Goal: Task Accomplishment & Management: Manage account settings

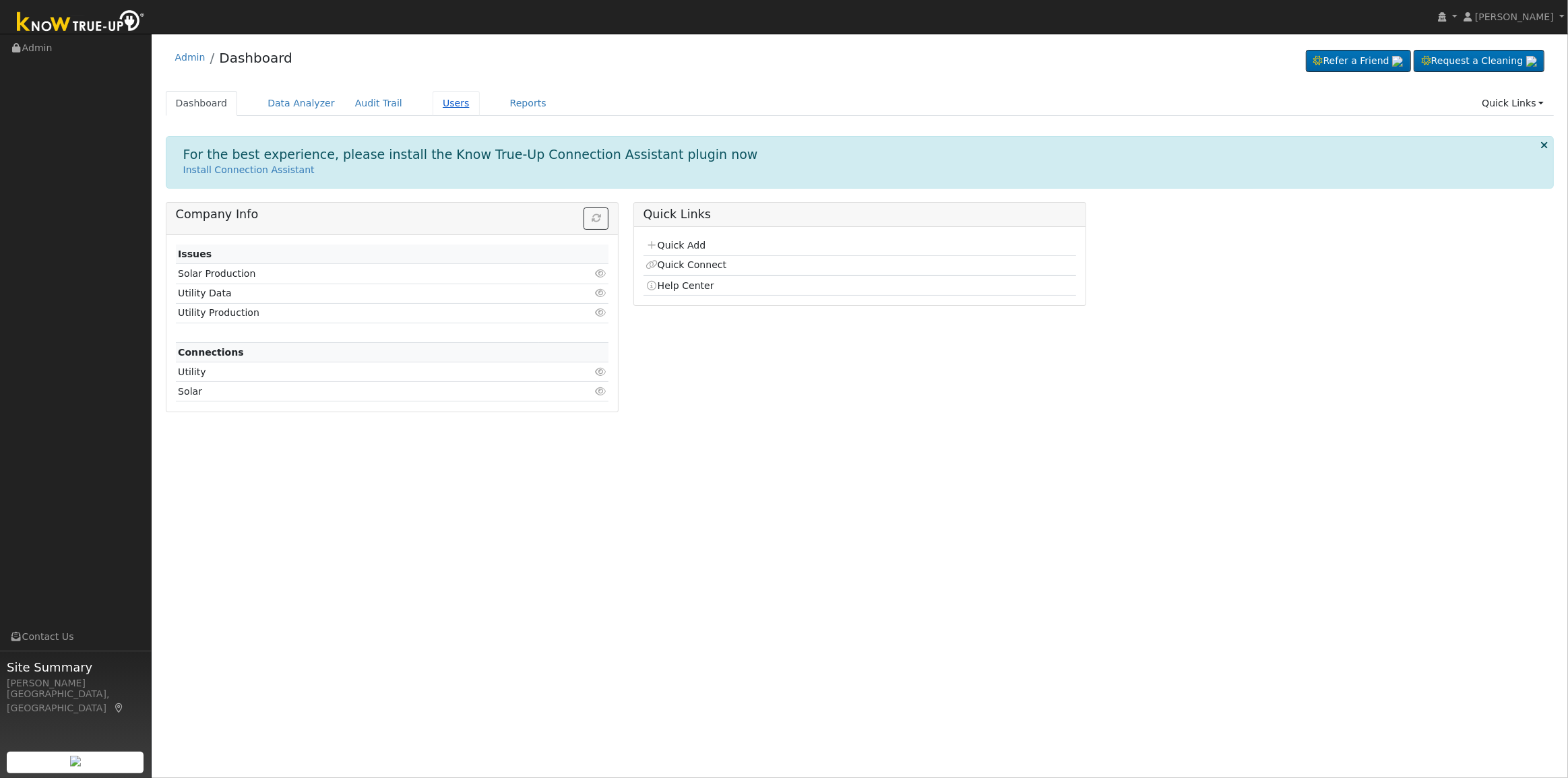
click at [436, 98] on link "Users" at bounding box center [456, 103] width 47 height 25
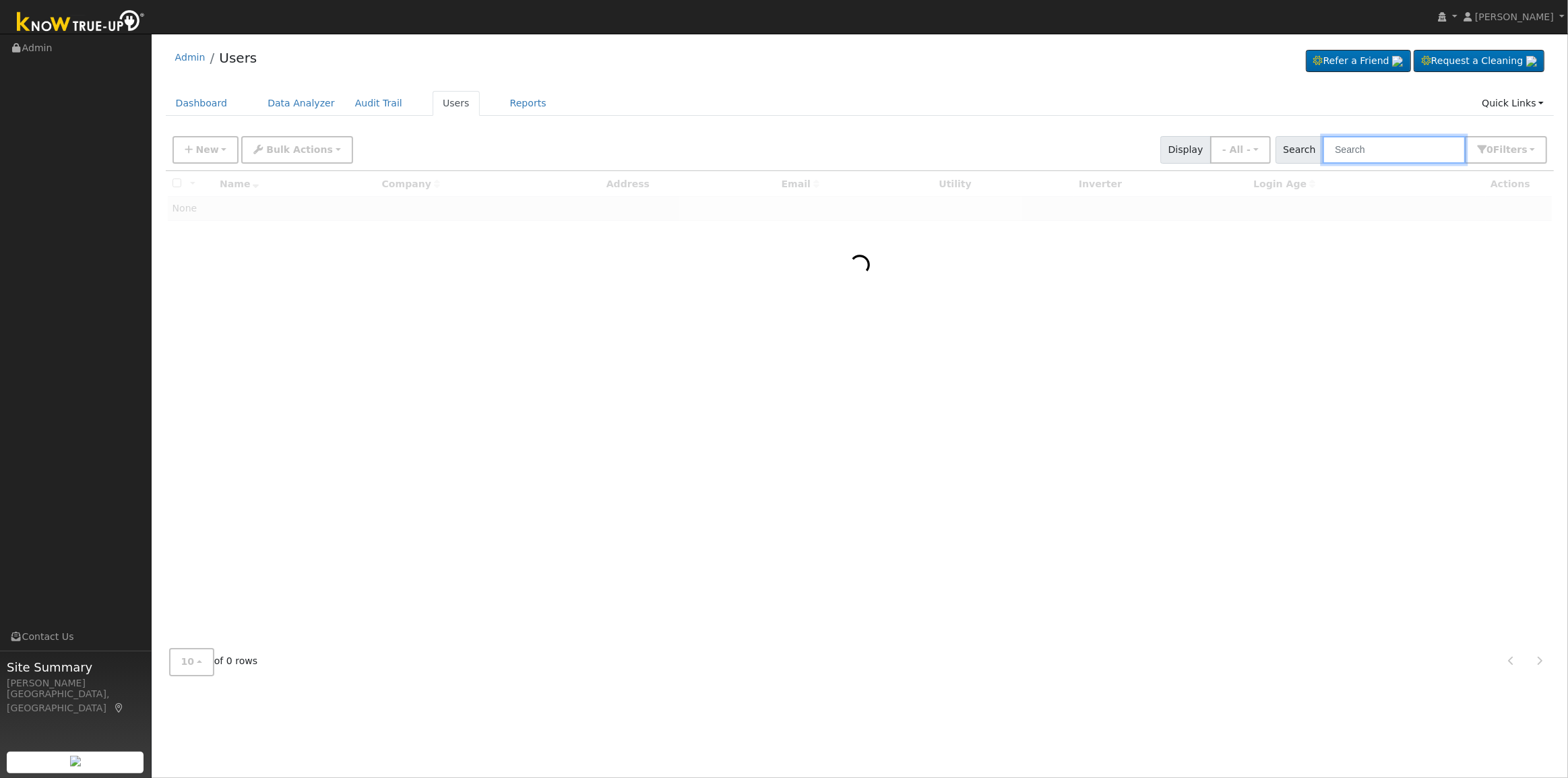
click at [1367, 149] on input "text" at bounding box center [1394, 149] width 143 height 27
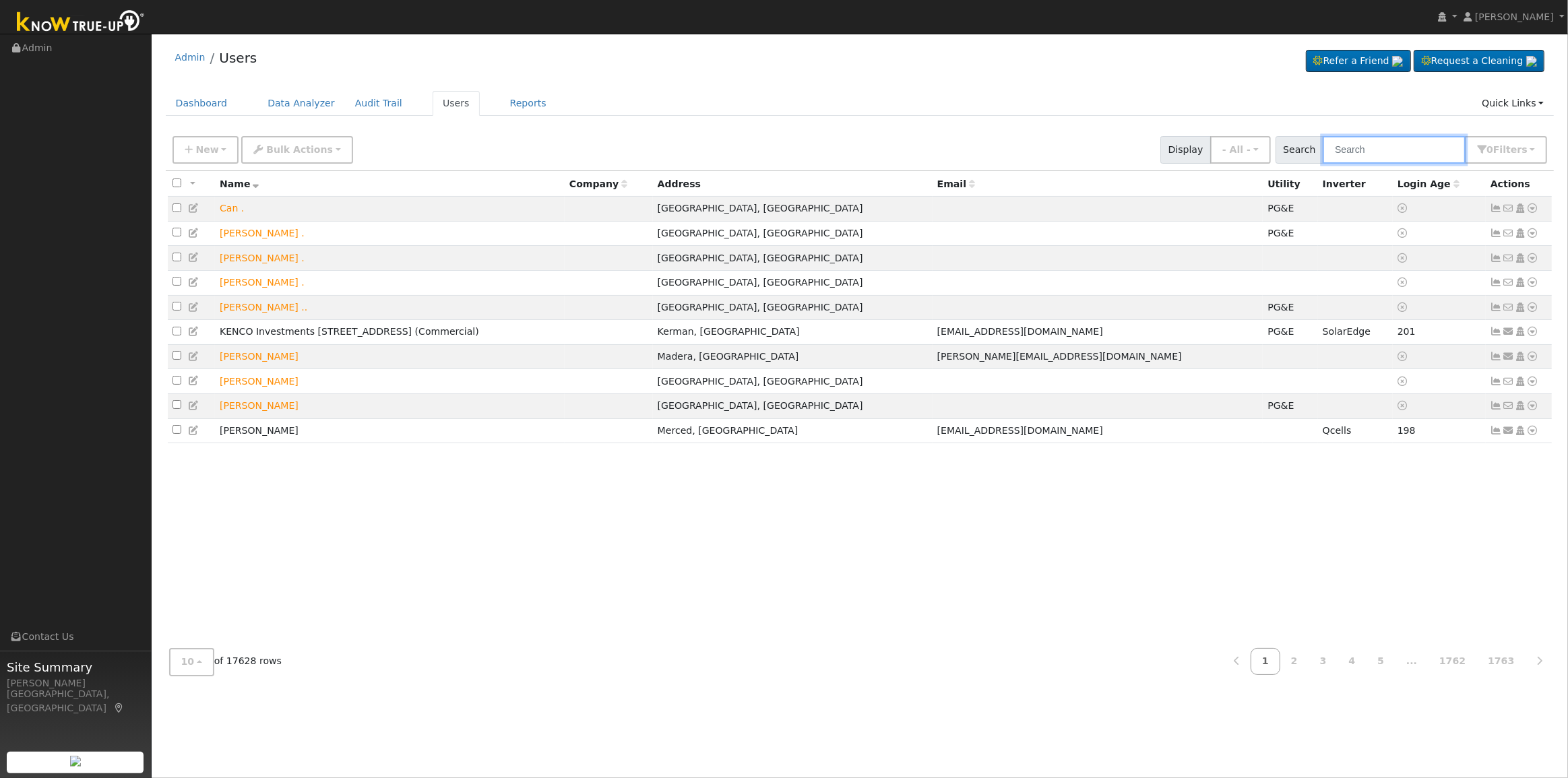
paste input "[PERSON_NAME]"
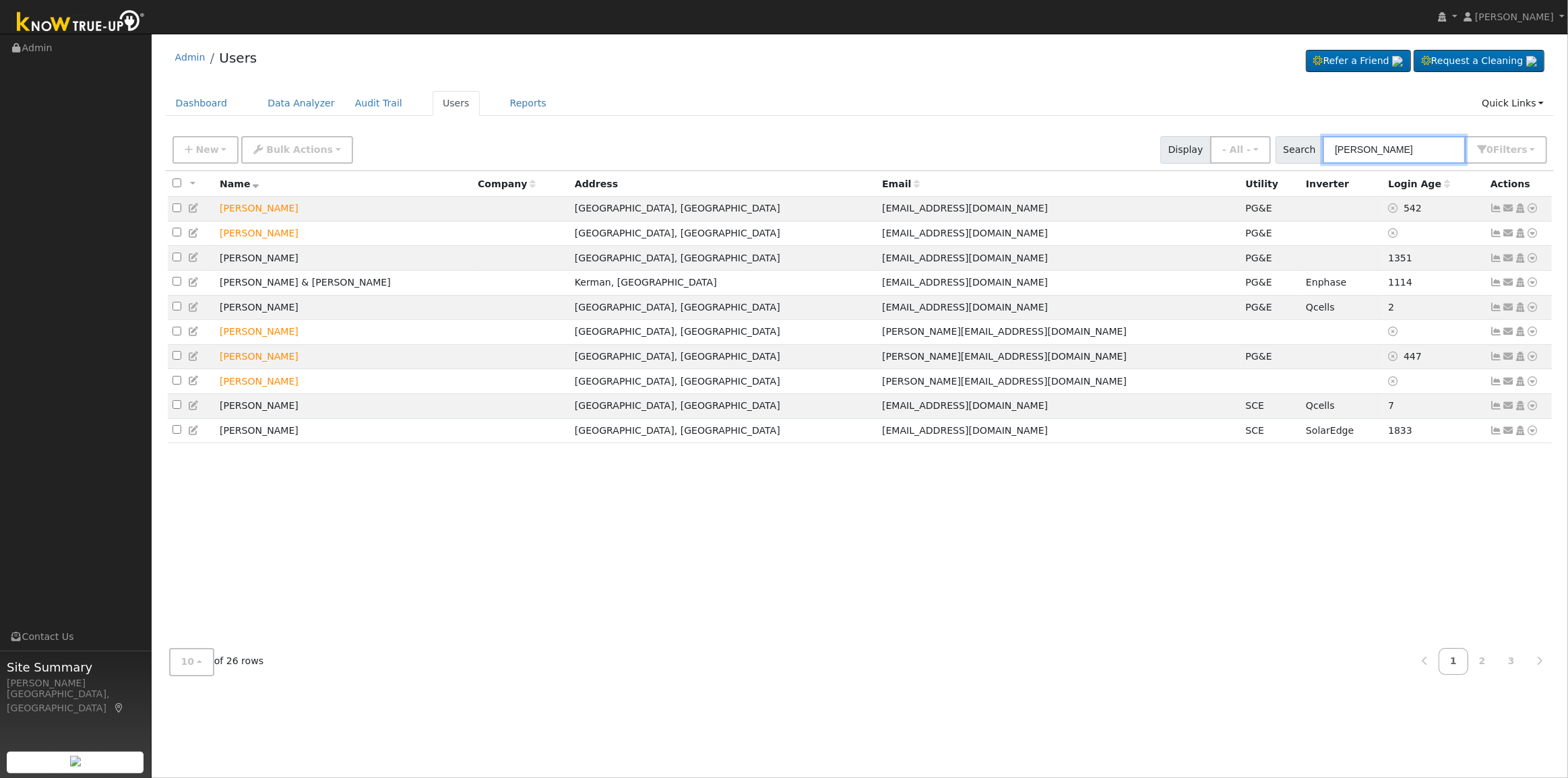
click at [1413, 148] on input "[PERSON_NAME]" at bounding box center [1394, 149] width 143 height 27
click at [1426, 156] on input "[PERSON_NAME]" at bounding box center [1394, 149] width 143 height 27
click at [1340, 149] on input "[PERSON_NAME]" at bounding box center [1394, 149] width 143 height 27
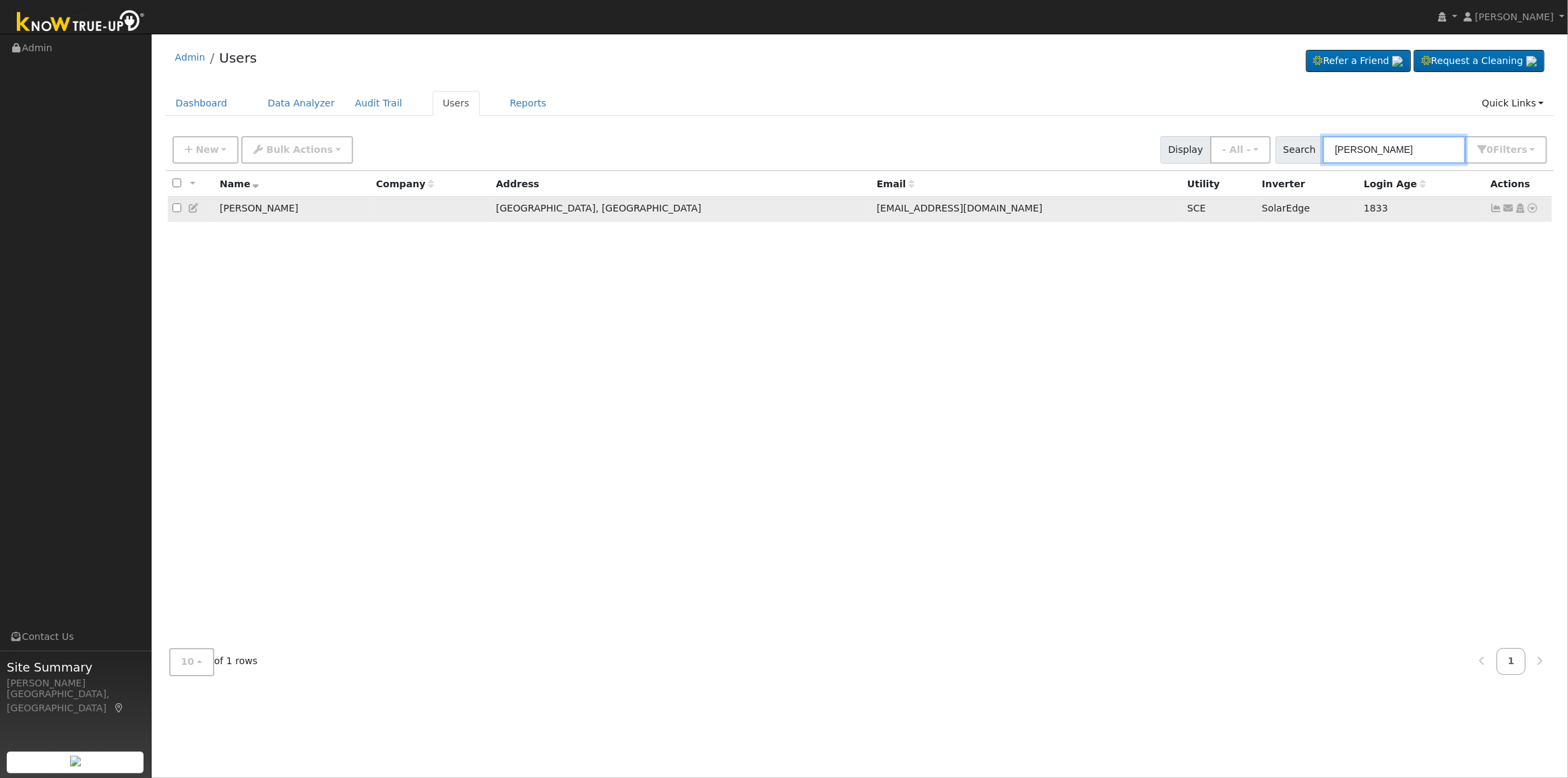
type input "[PERSON_NAME]"
click at [1494, 209] on icon at bounding box center [1496, 208] width 12 height 9
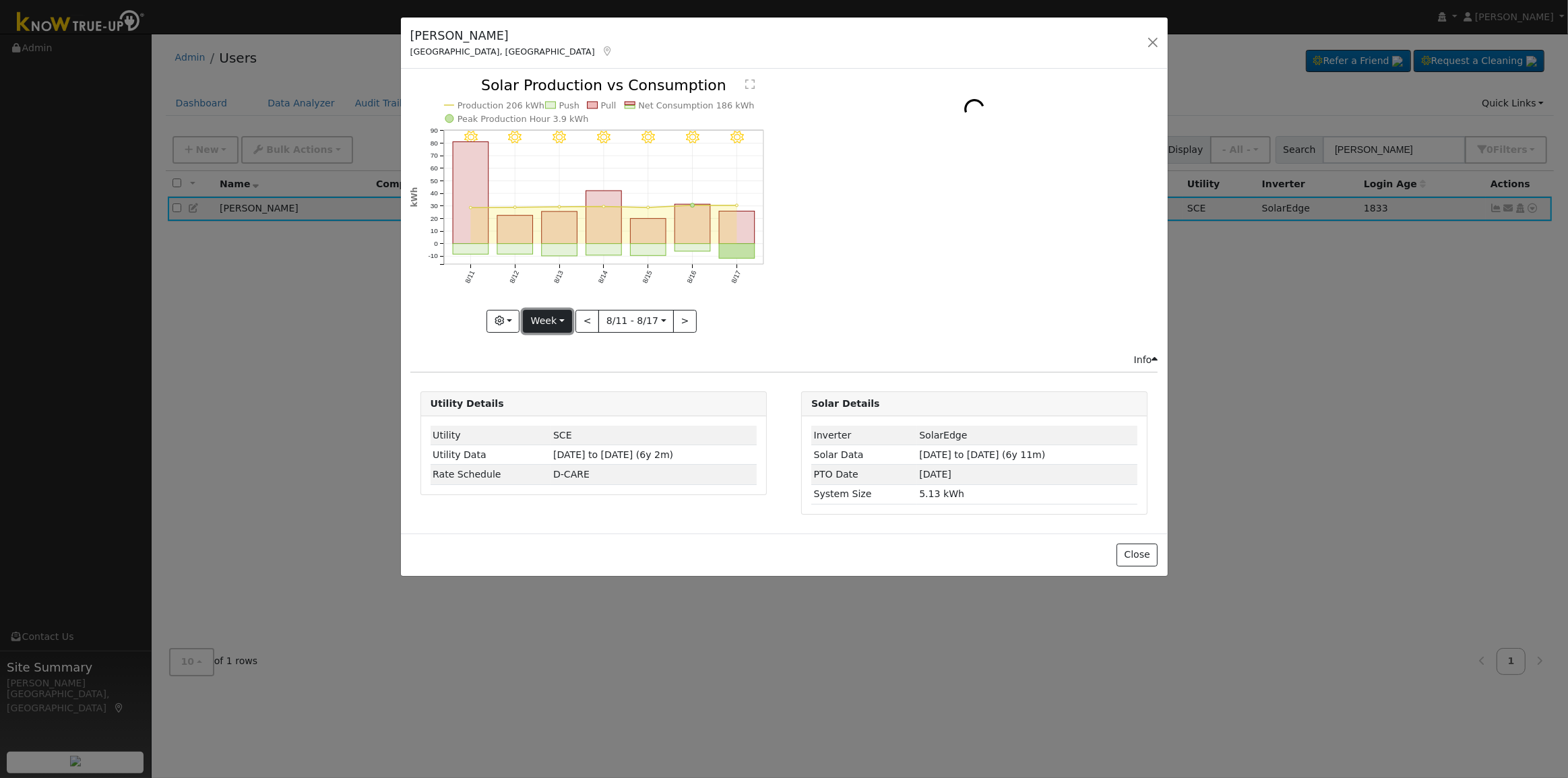
click at [561, 324] on button "Week" at bounding box center [548, 321] width 49 height 23
drag, startPoint x: 572, startPoint y: 350, endPoint x: 551, endPoint y: 346, distance: 21.4
click at [572, 350] on link "Day" at bounding box center [570, 348] width 94 height 19
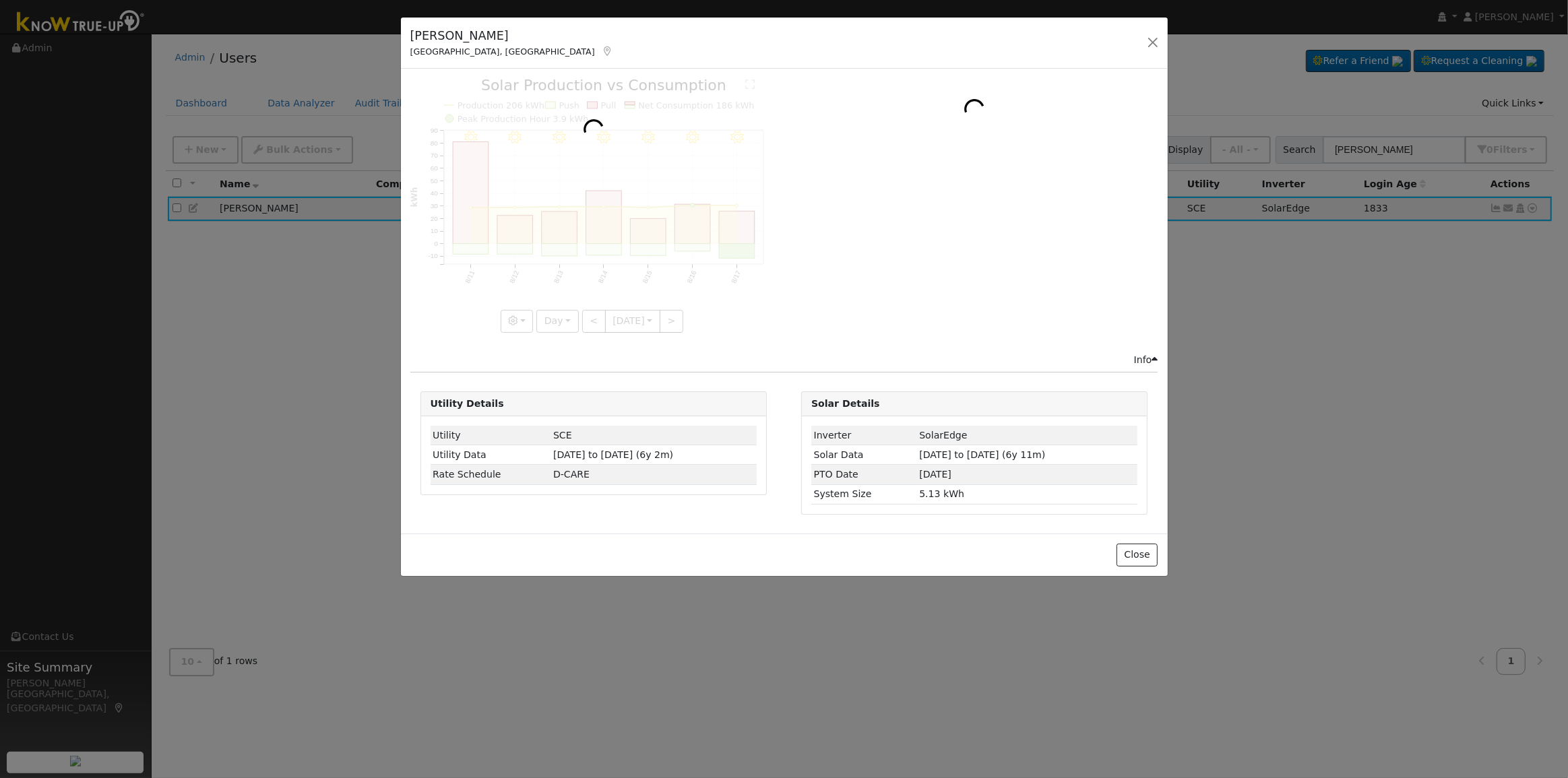
click at [560, 320] on div at bounding box center [594, 205] width 367 height 254
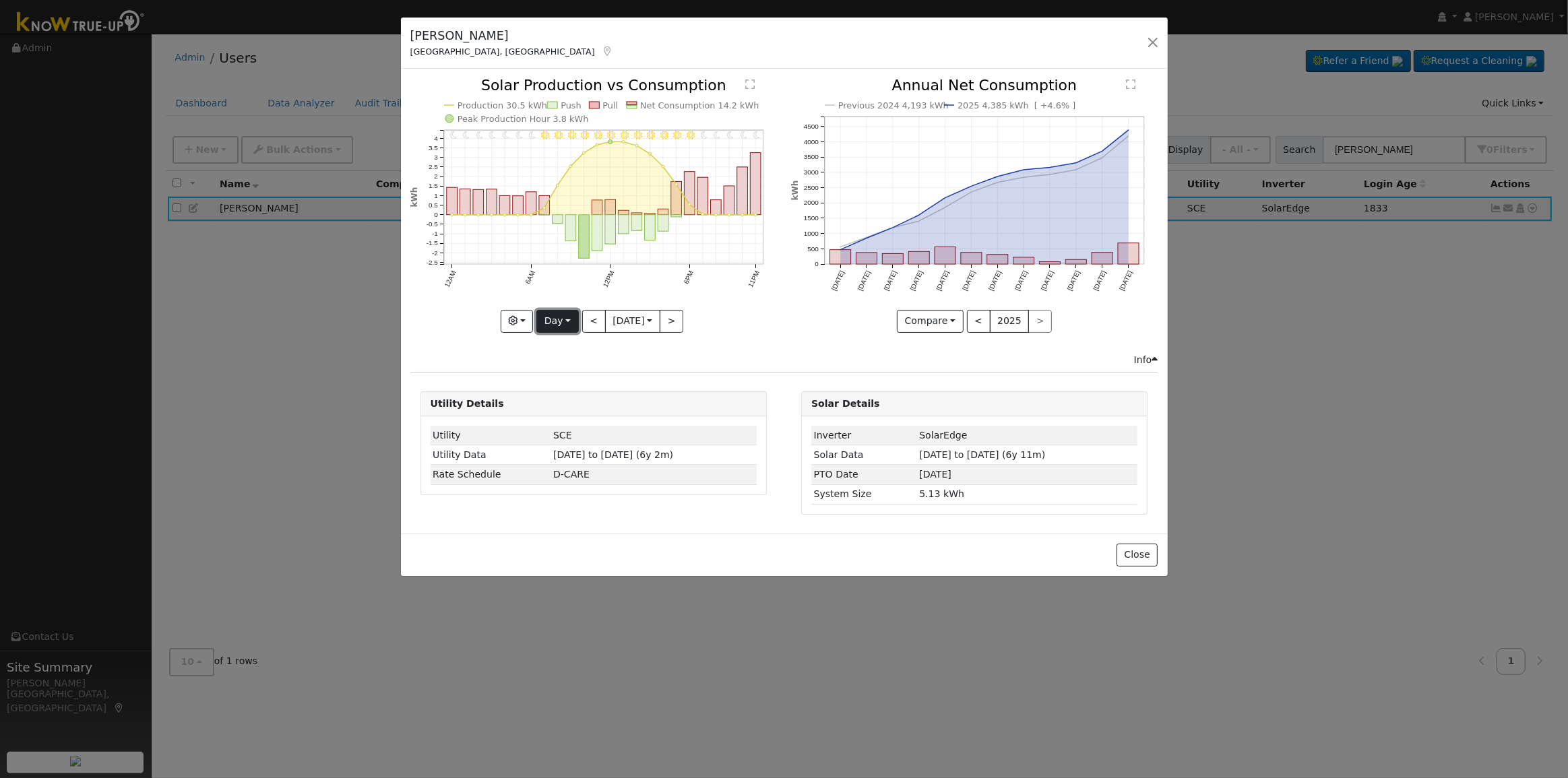
click at [549, 322] on button "Day" at bounding box center [557, 321] width 42 height 23
click at [579, 396] on link "Year" at bounding box center [584, 405] width 94 height 19
type input "[DATE]"
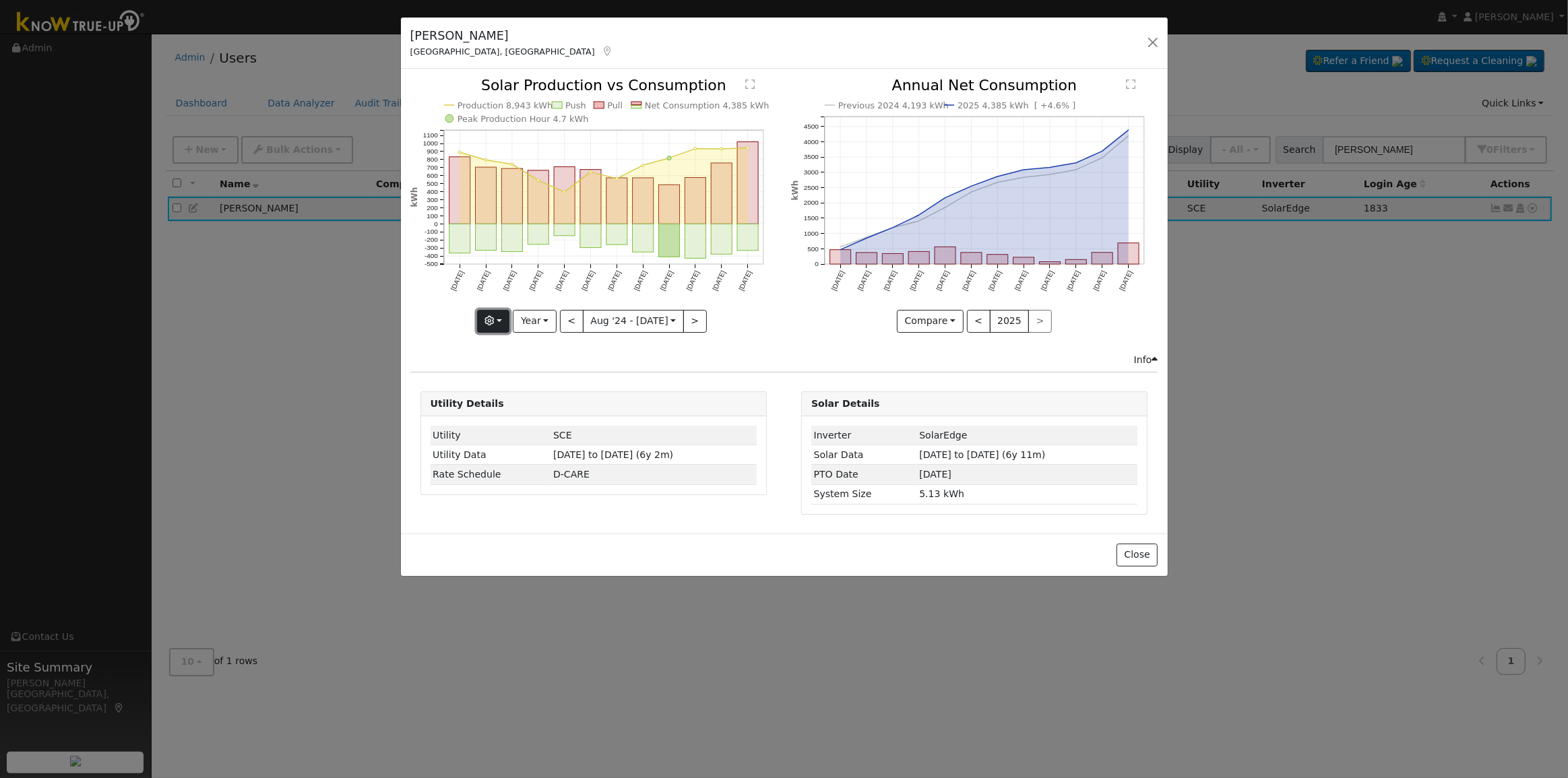
click at [510, 322] on button "button" at bounding box center [494, 321] width 33 height 23
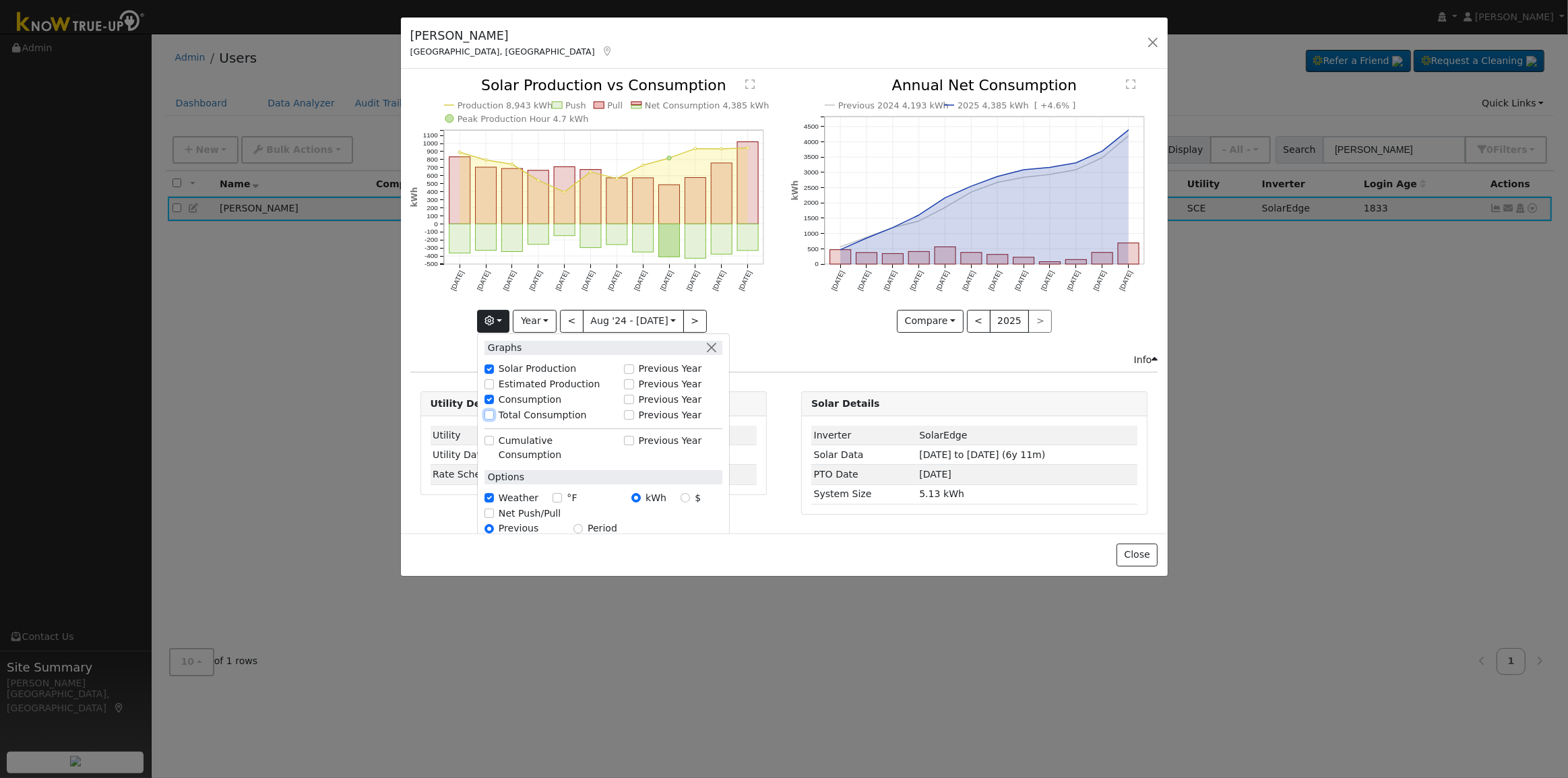
click at [494, 414] on input "Total Consumption" at bounding box center [489, 415] width 9 height 9
checkbox input "true"
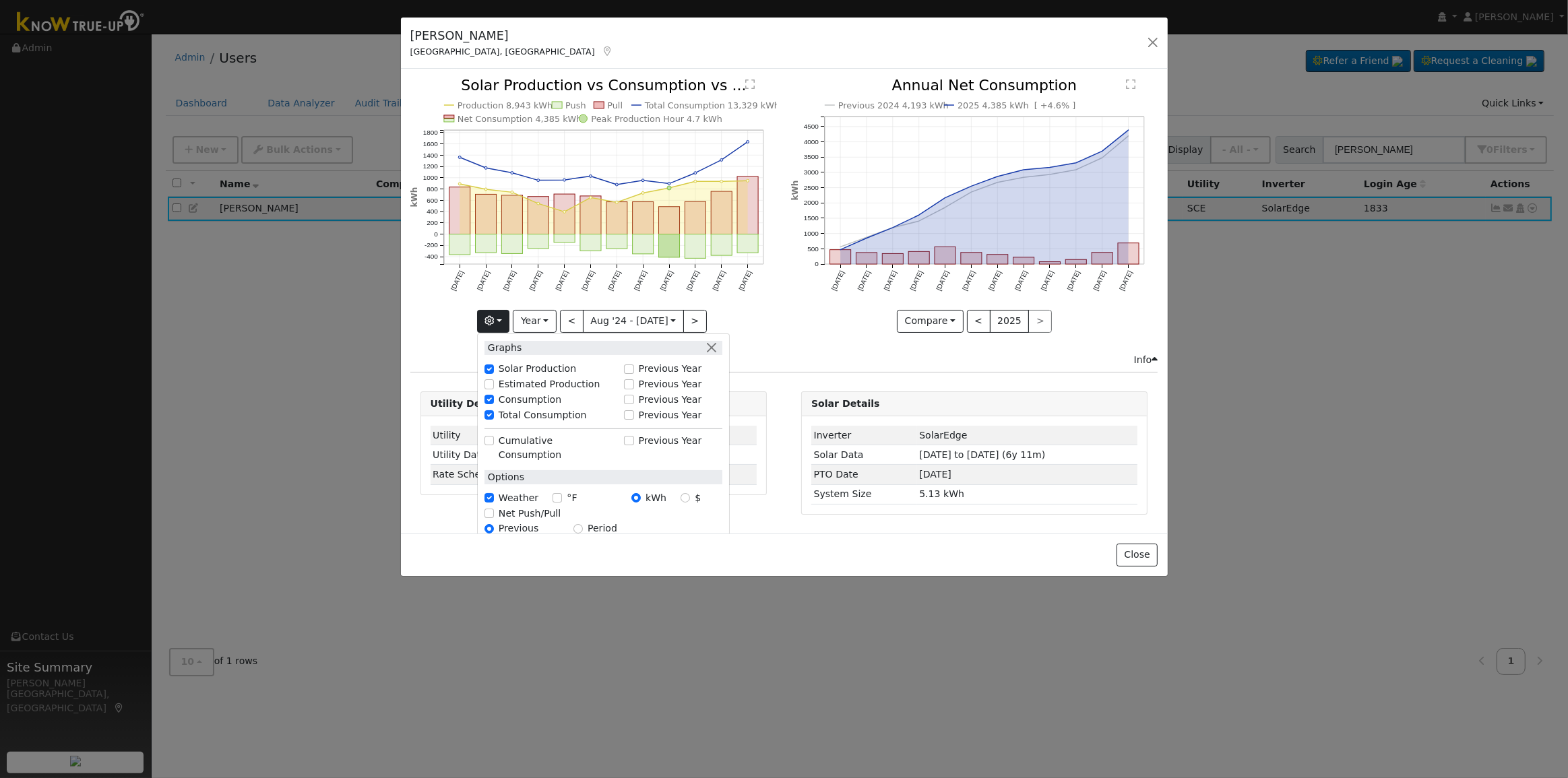
click at [752, 303] on icon "Production 8,943 kWh Push Pull Total Consumption 13,329 kWh Net Consumption 4,3…" at bounding box center [594, 204] width 367 height 253
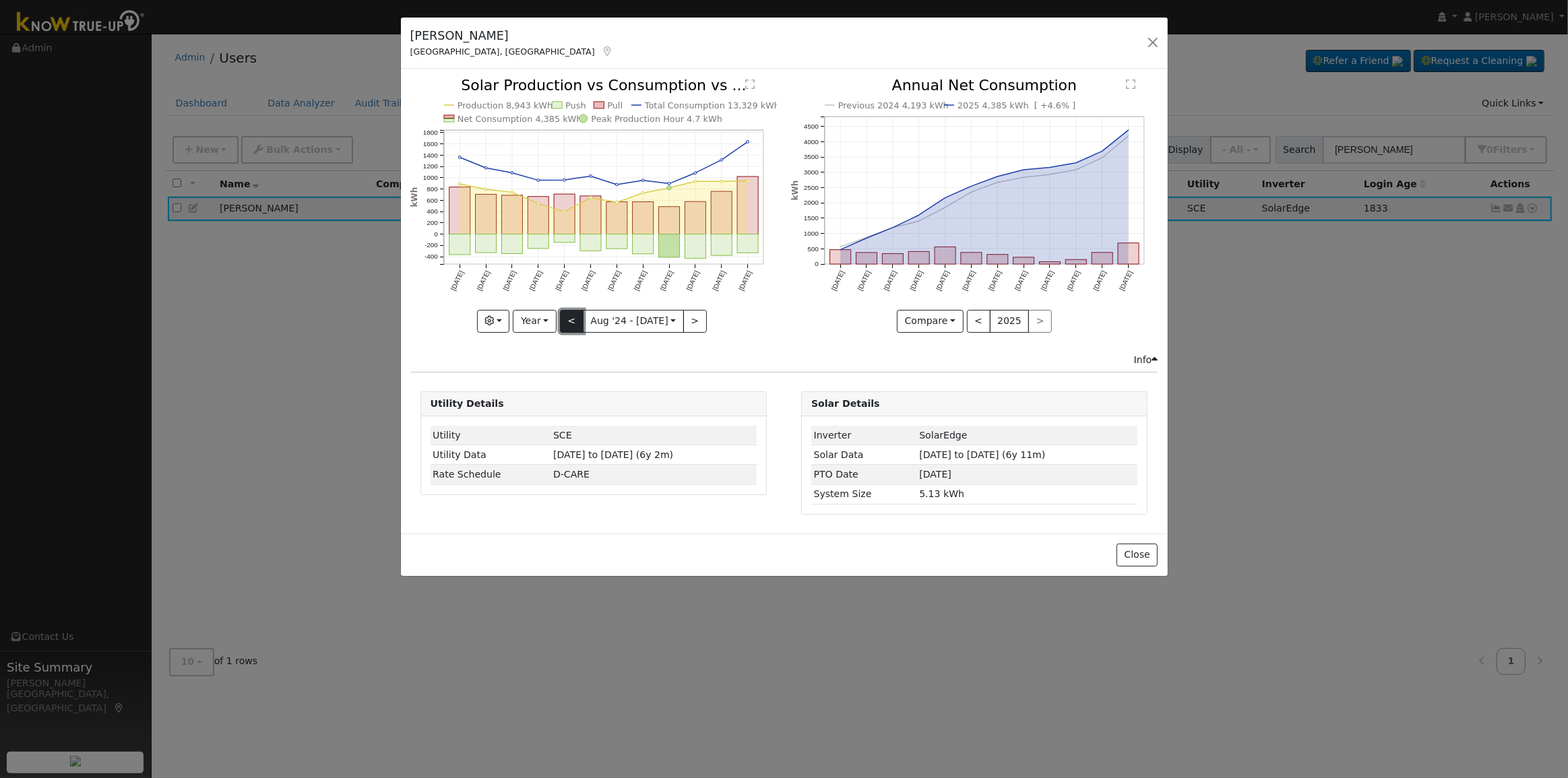
click at [577, 316] on button "<" at bounding box center [571, 321] width 23 height 23
click at [577, 316] on div "Production 8,827 kWh Push Pull Total Consumption 13,594 kWh Net Consumption 4,7…" at bounding box center [594, 205] width 367 height 254
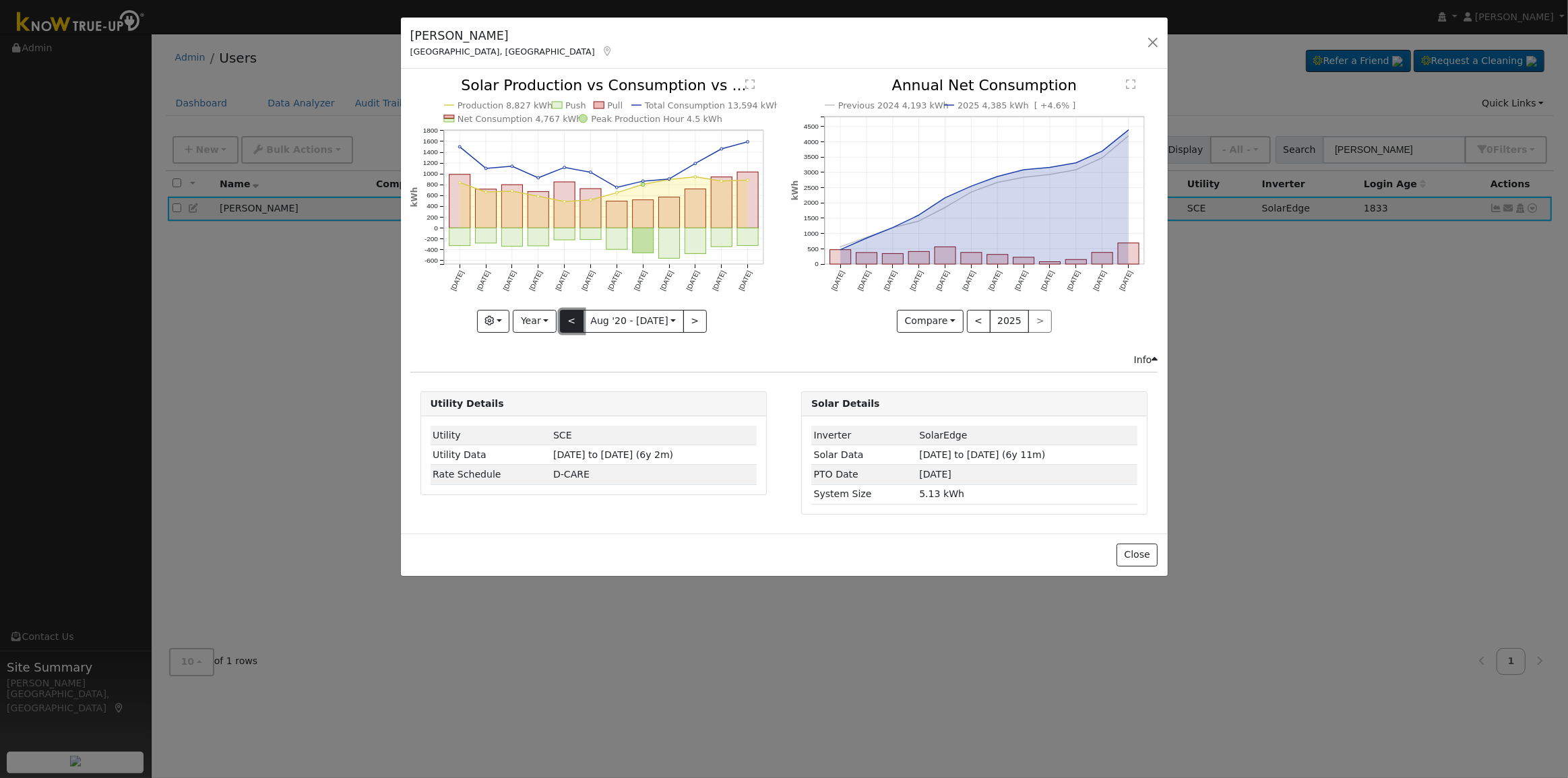
click at [577, 316] on button "<" at bounding box center [571, 321] width 23 height 23
click at [578, 316] on button "<" at bounding box center [571, 321] width 23 height 23
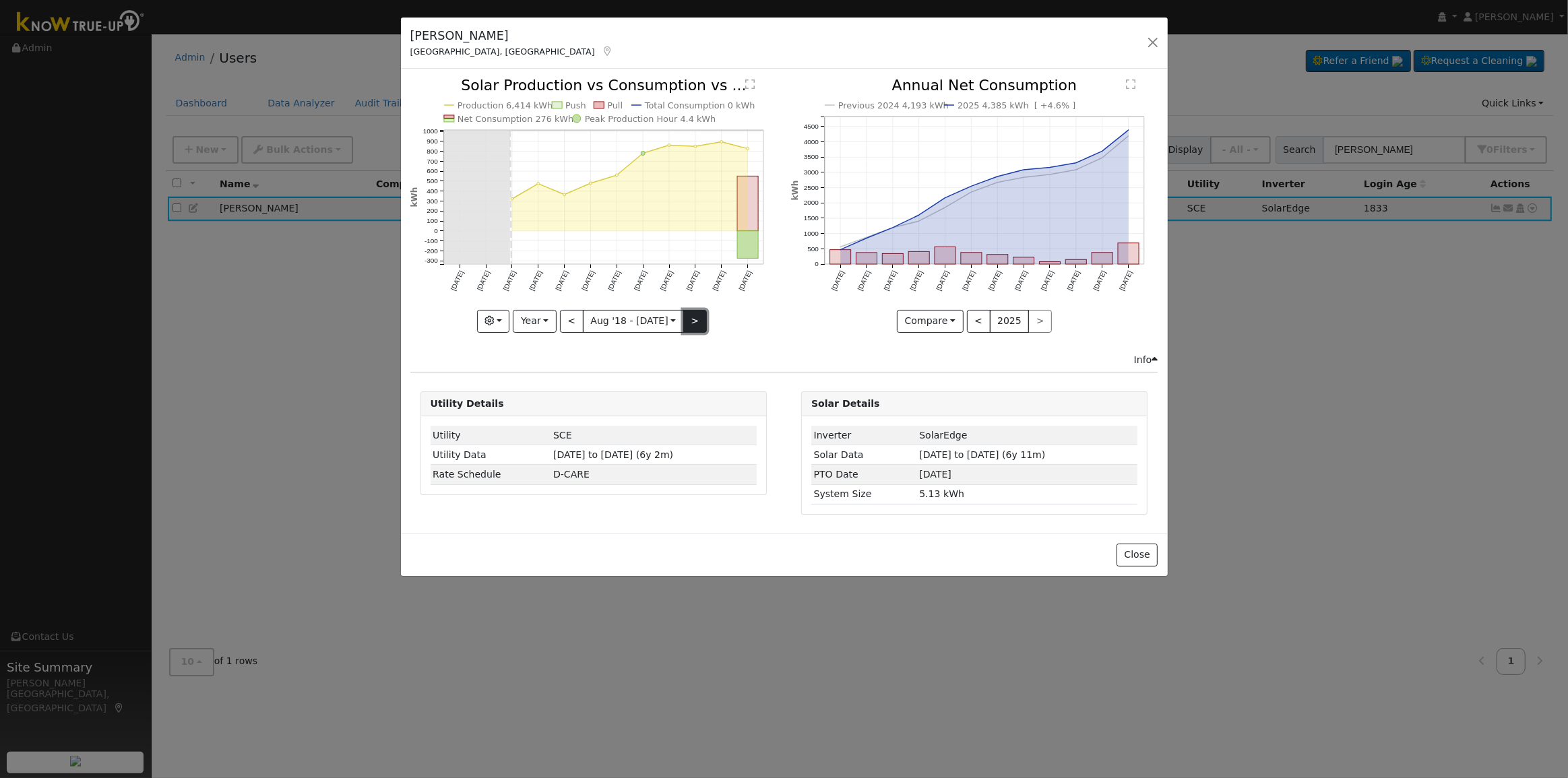
click at [691, 328] on button ">" at bounding box center [694, 321] width 23 height 23
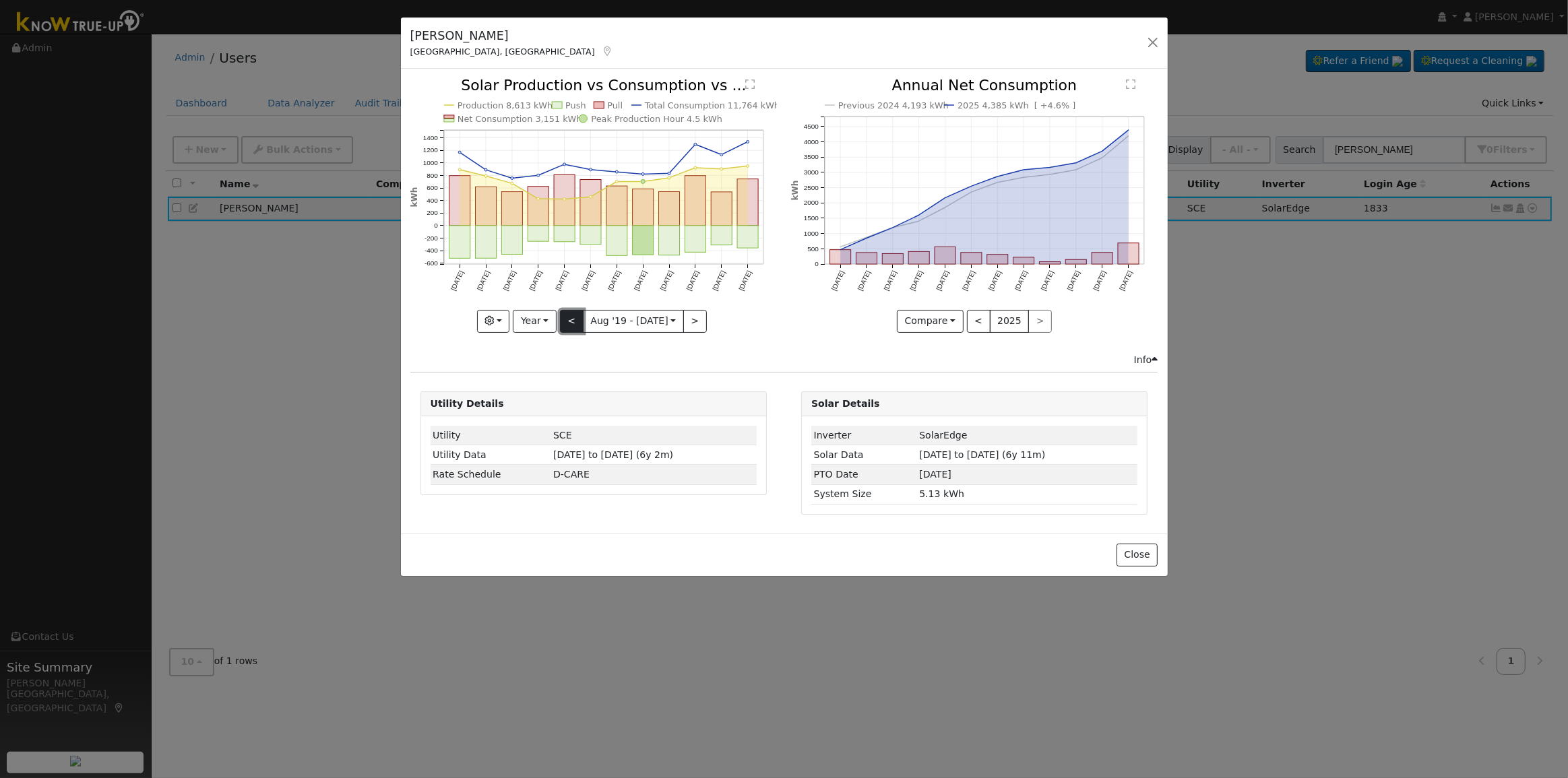
click at [575, 315] on button "<" at bounding box center [571, 321] width 23 height 23
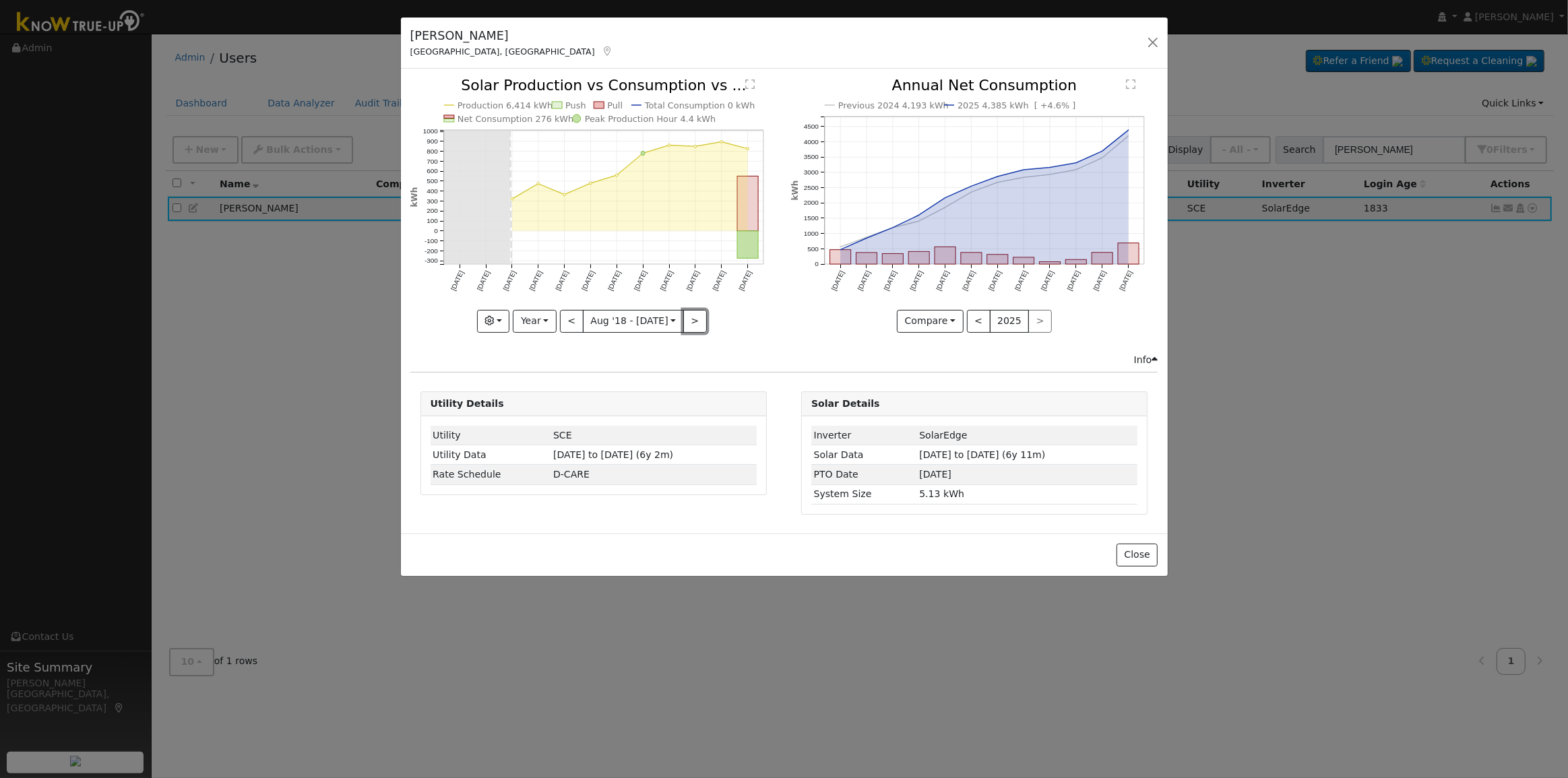
click at [689, 316] on button ">" at bounding box center [694, 321] width 23 height 23
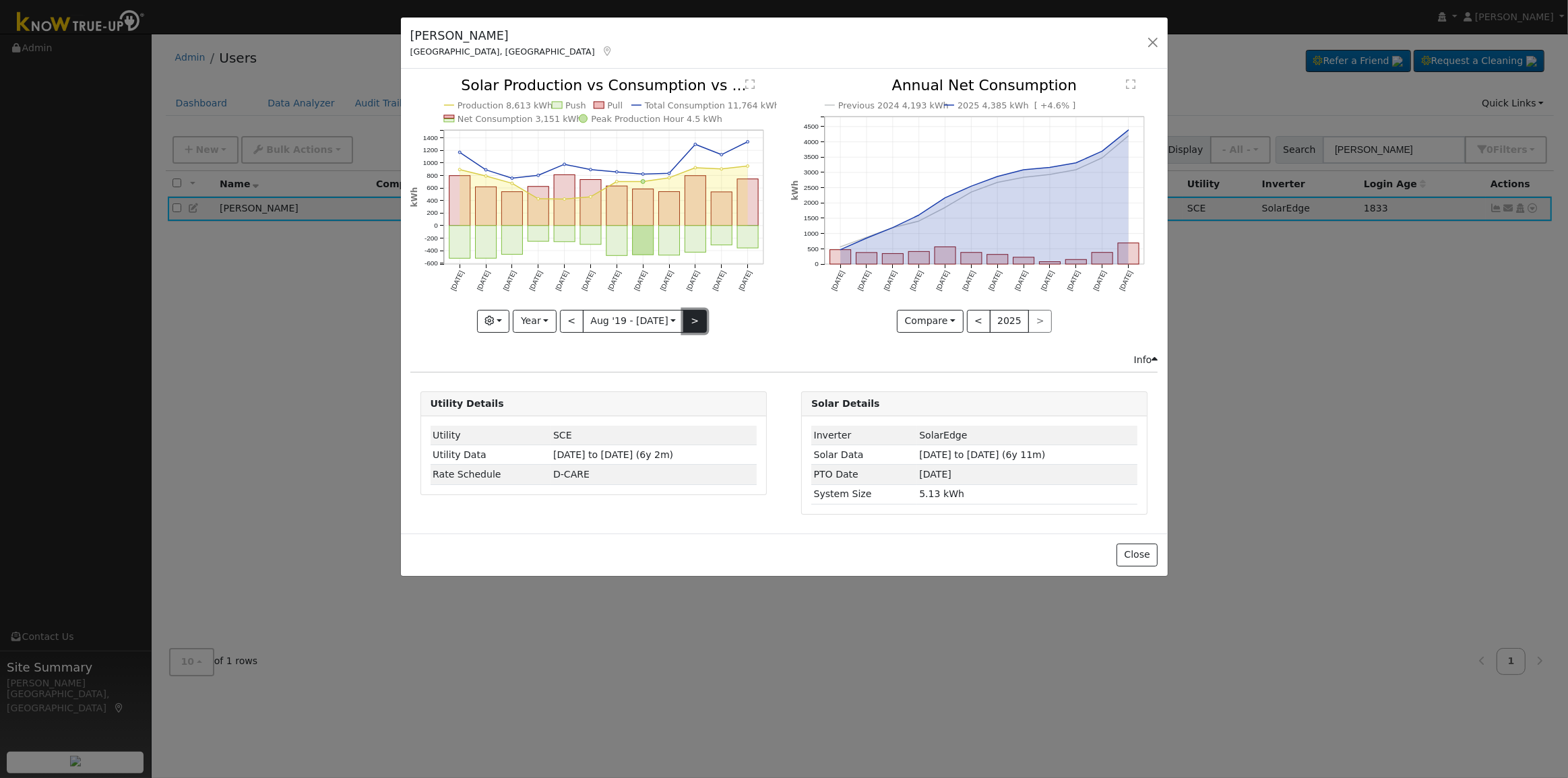
click at [690, 317] on button ">" at bounding box center [694, 321] width 23 height 23
click at [687, 320] on button ">" at bounding box center [694, 321] width 23 height 23
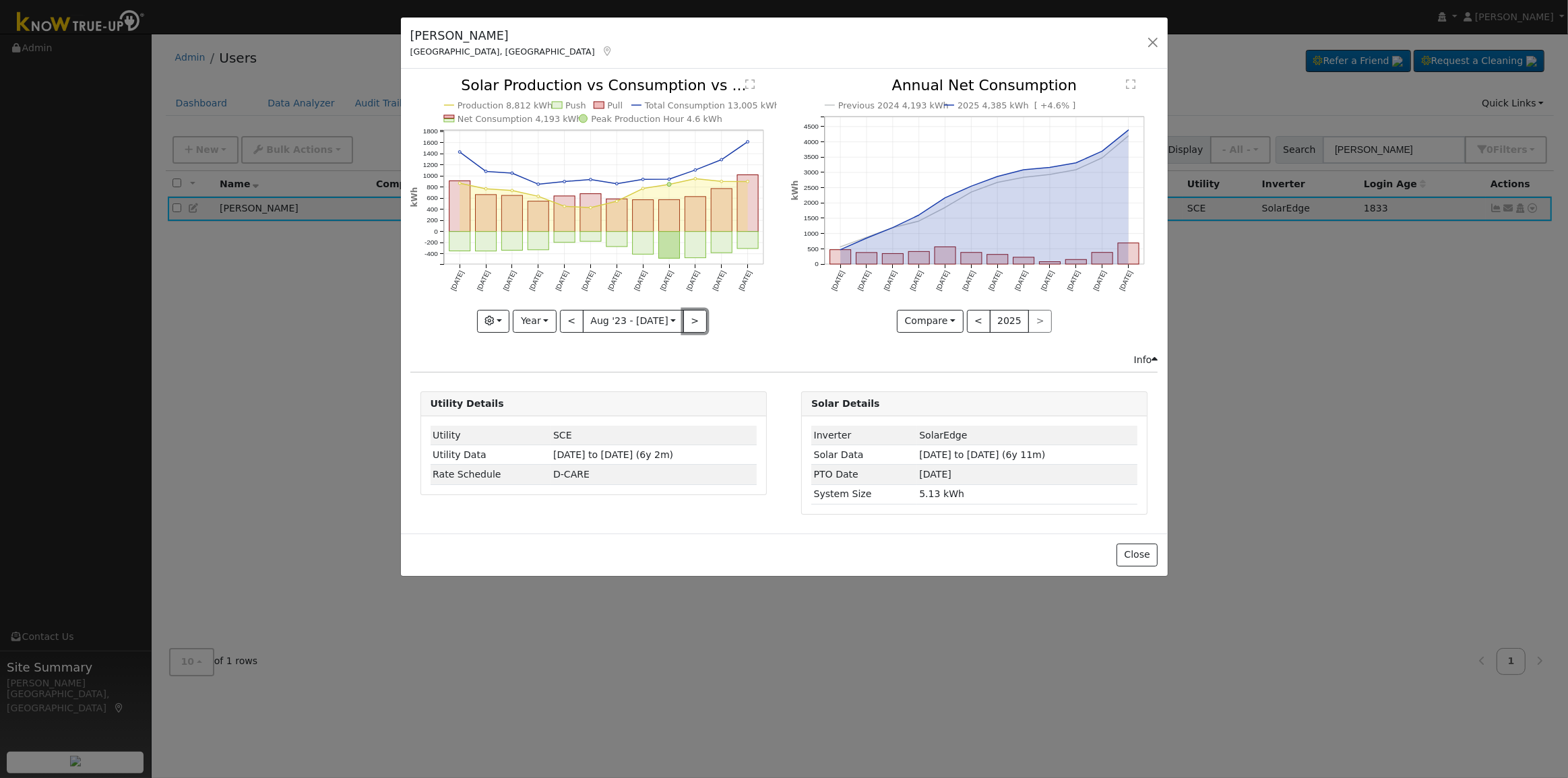
click at [687, 320] on button ">" at bounding box center [694, 321] width 23 height 23
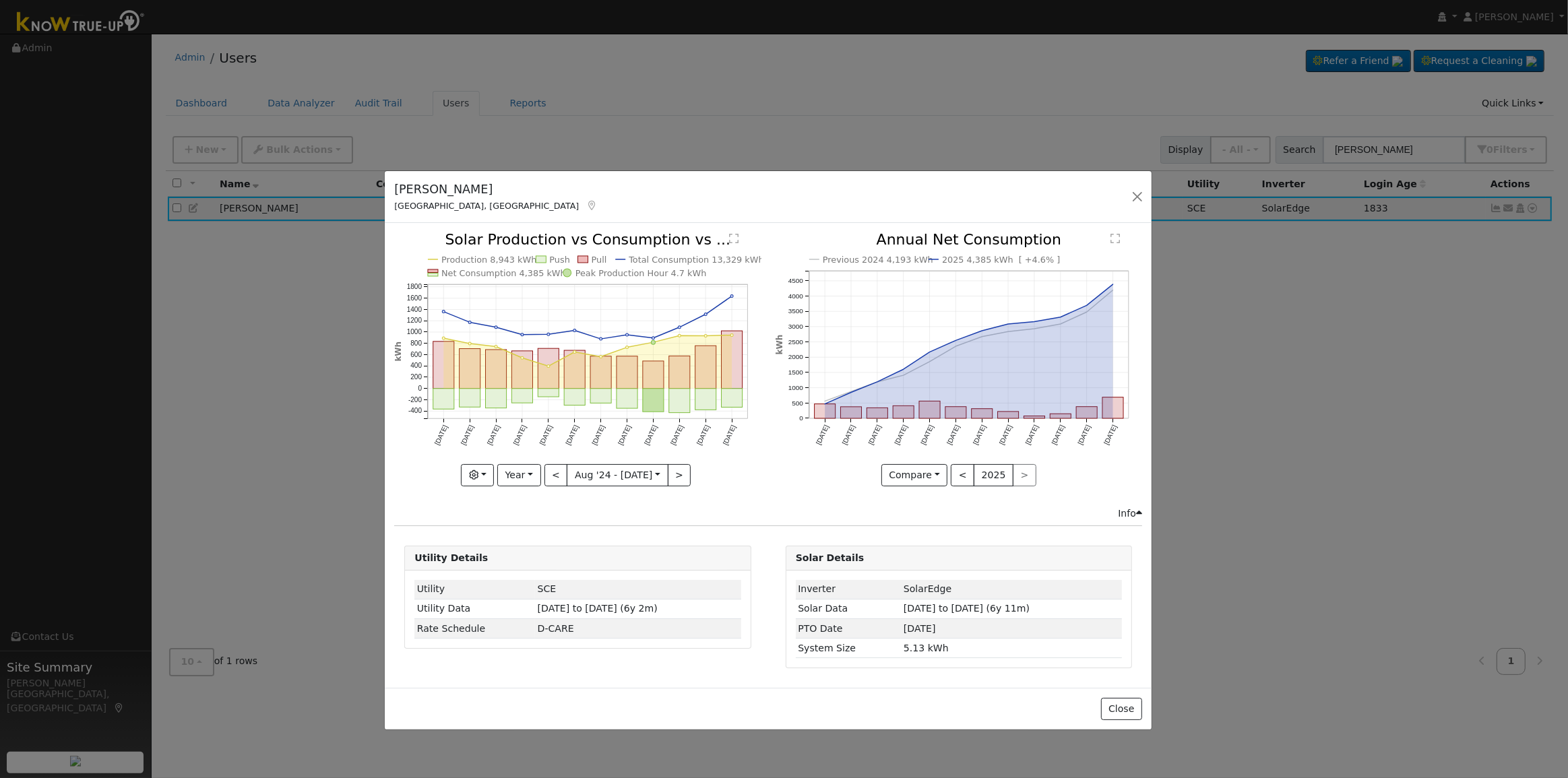
drag, startPoint x: 780, startPoint y: 20, endPoint x: 764, endPoint y: 174, distance: 154.8
click at [764, 174] on div "[PERSON_NAME], [GEOGRAPHIC_DATA] - Default Ac... - Default Account - [STREET_AD…" at bounding box center [767, 197] width 767 height 52
click at [558, 479] on button "<" at bounding box center [556, 475] width 23 height 23
click at [560, 478] on button "<" at bounding box center [556, 475] width 23 height 23
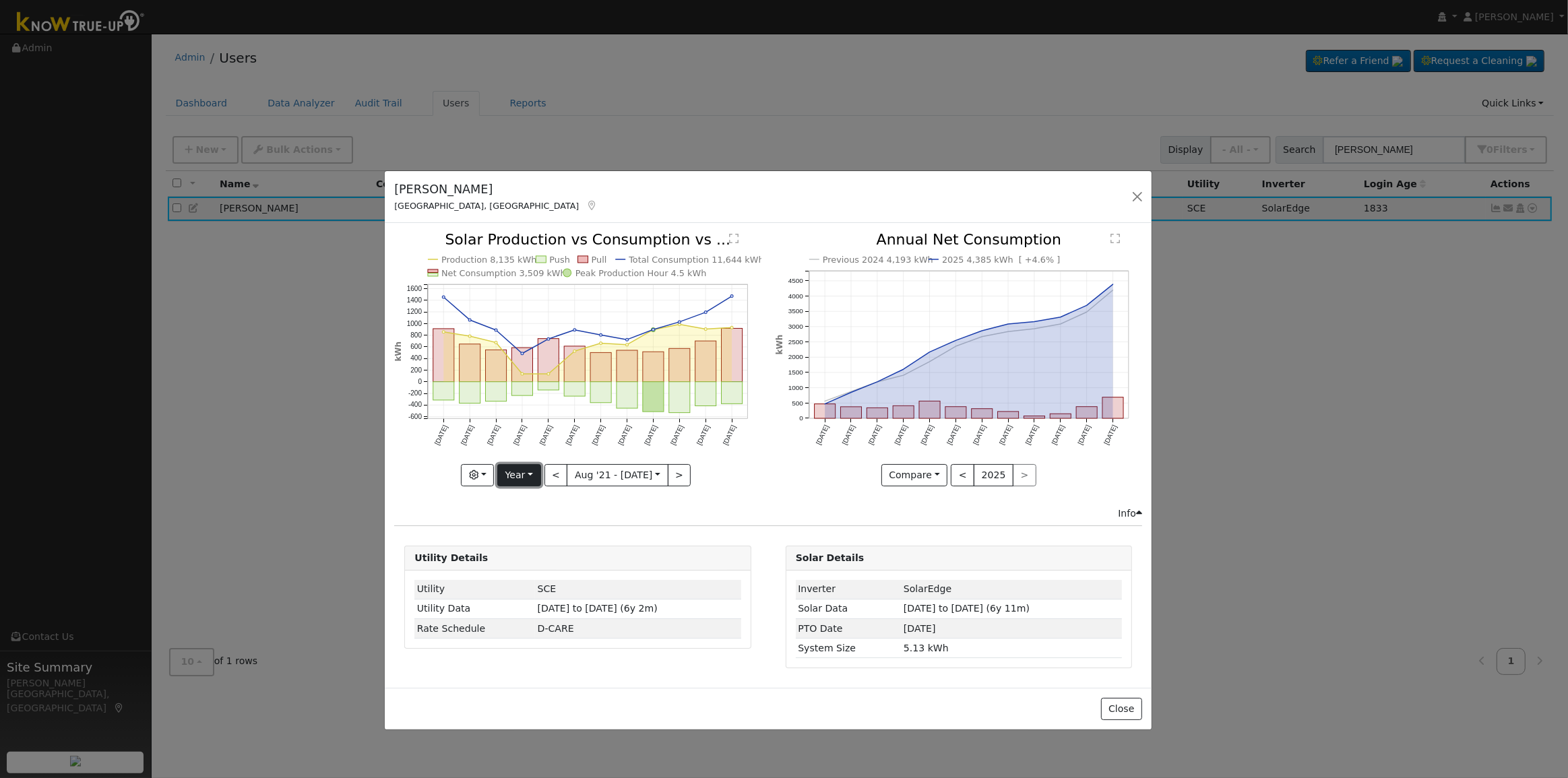
click at [534, 480] on button "Year" at bounding box center [518, 475] width 43 height 23
drag, startPoint x: 550, startPoint y: 538, endPoint x: 544, endPoint y: 545, distance: 9.2
click at [546, 544] on link "Month" at bounding box center [544, 540] width 94 height 19
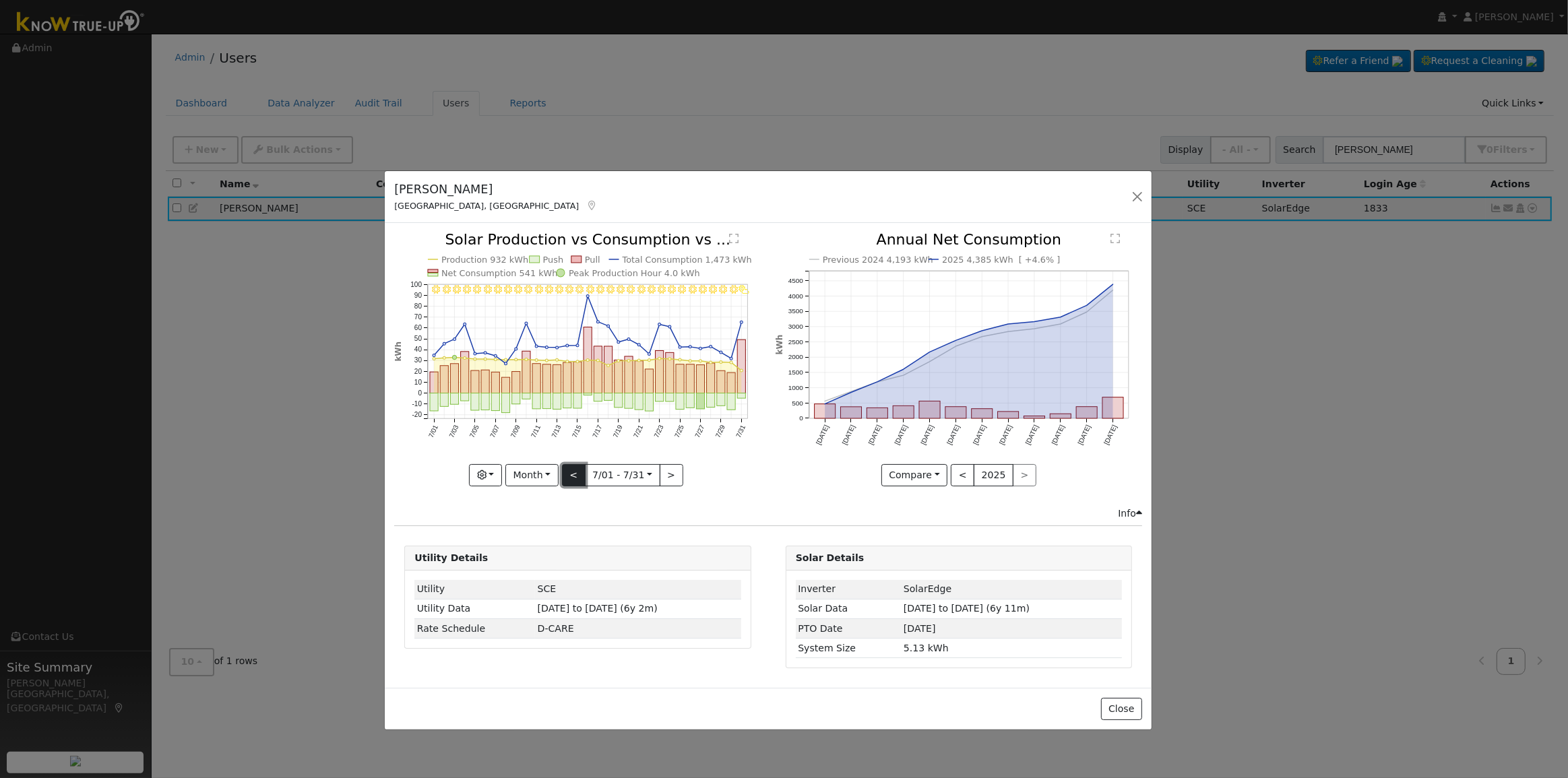
click at [573, 478] on button "<" at bounding box center [573, 475] width 23 height 23
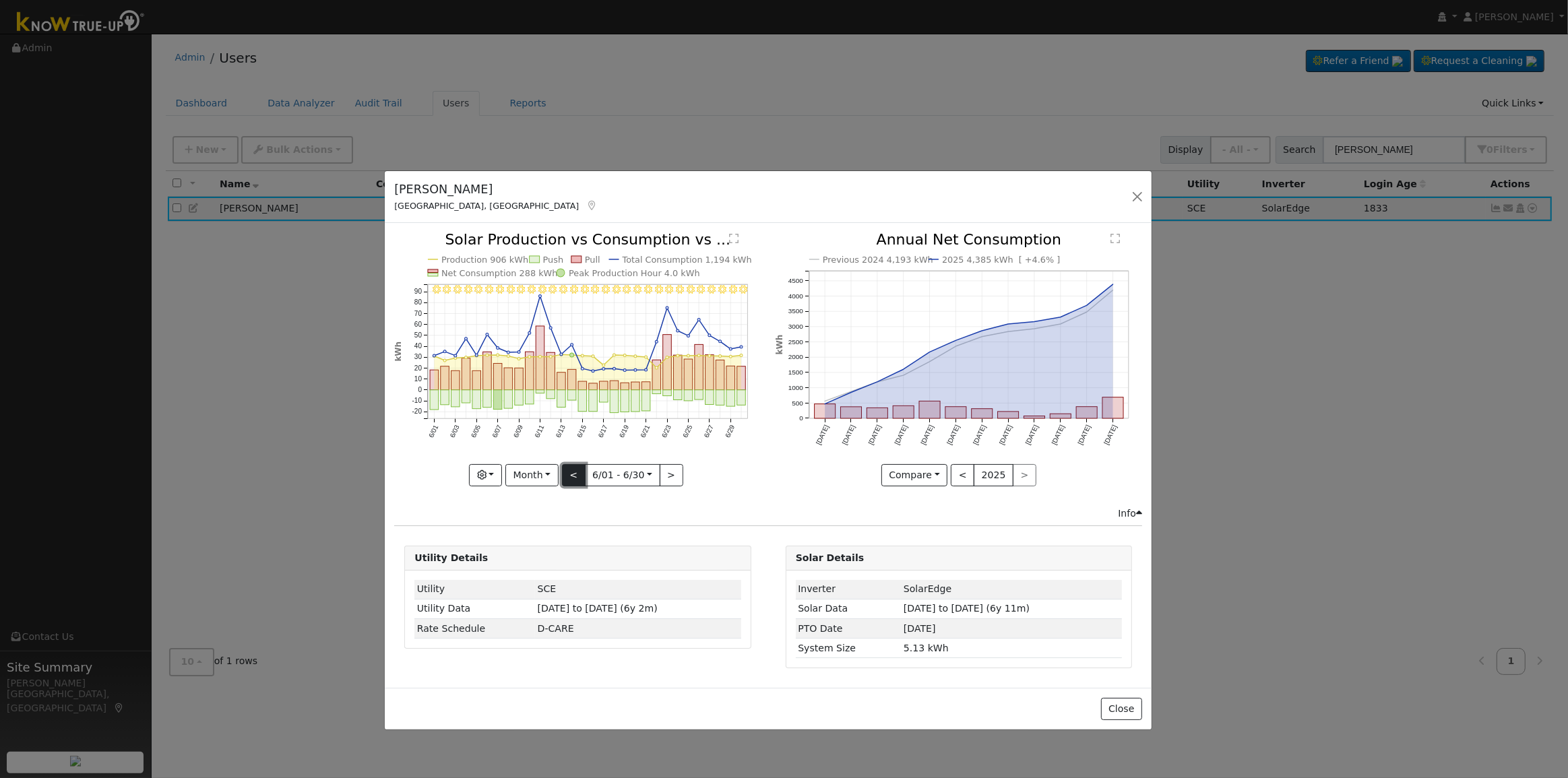
click at [573, 478] on button "<" at bounding box center [573, 475] width 23 height 23
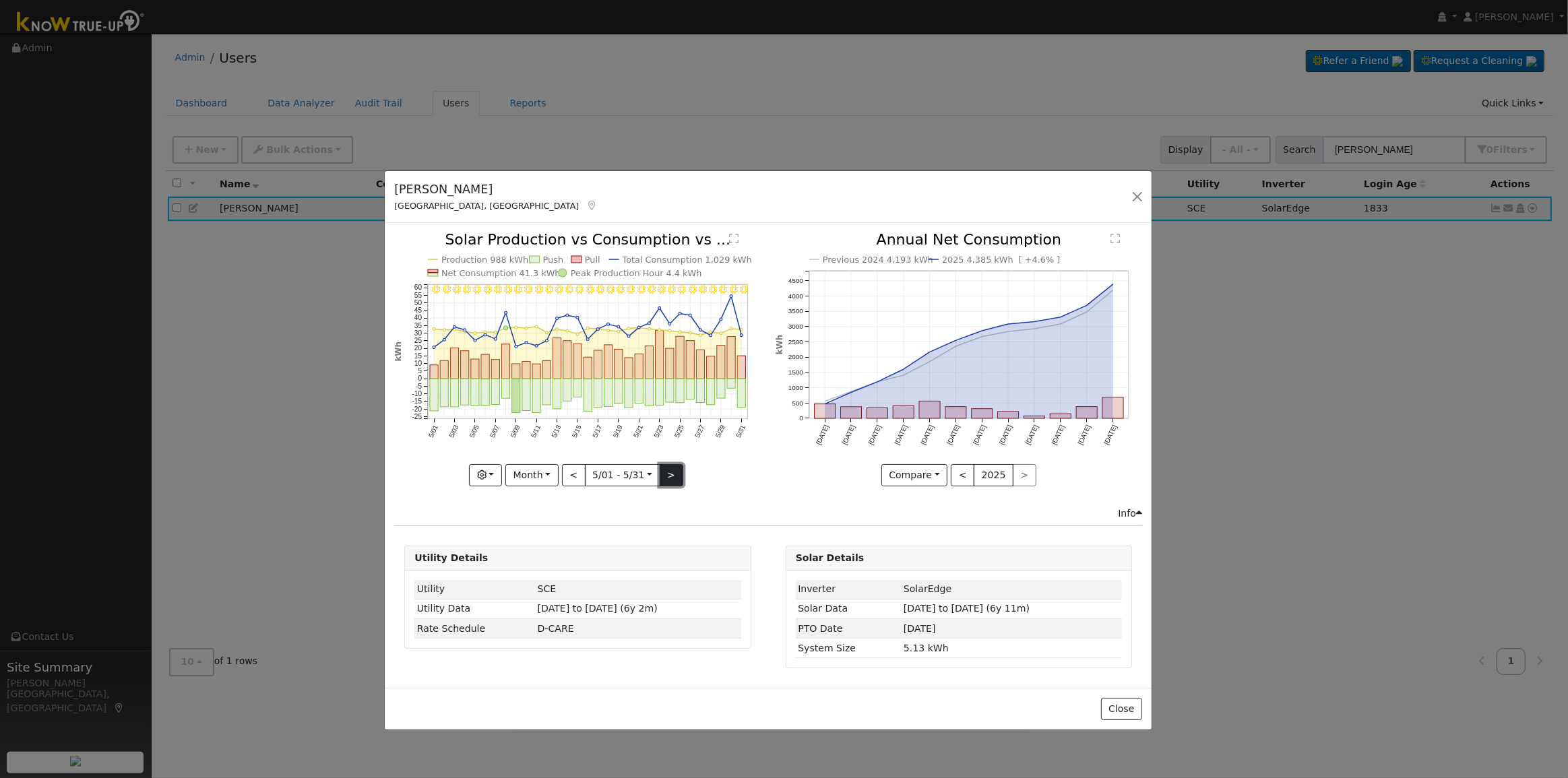
click at [660, 471] on button ">" at bounding box center [671, 475] width 23 height 23
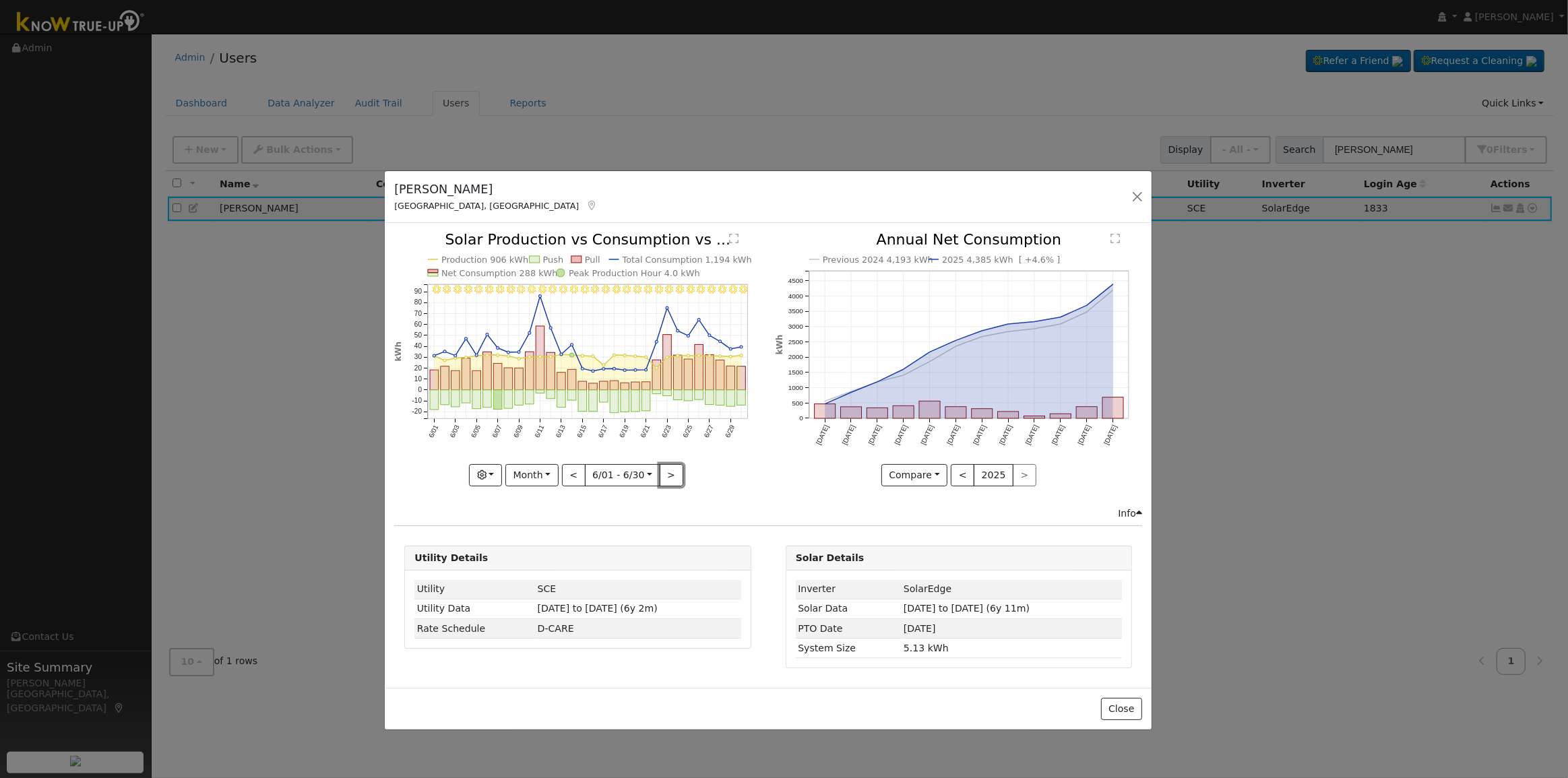
click at [660, 471] on button ">" at bounding box center [671, 475] width 23 height 23
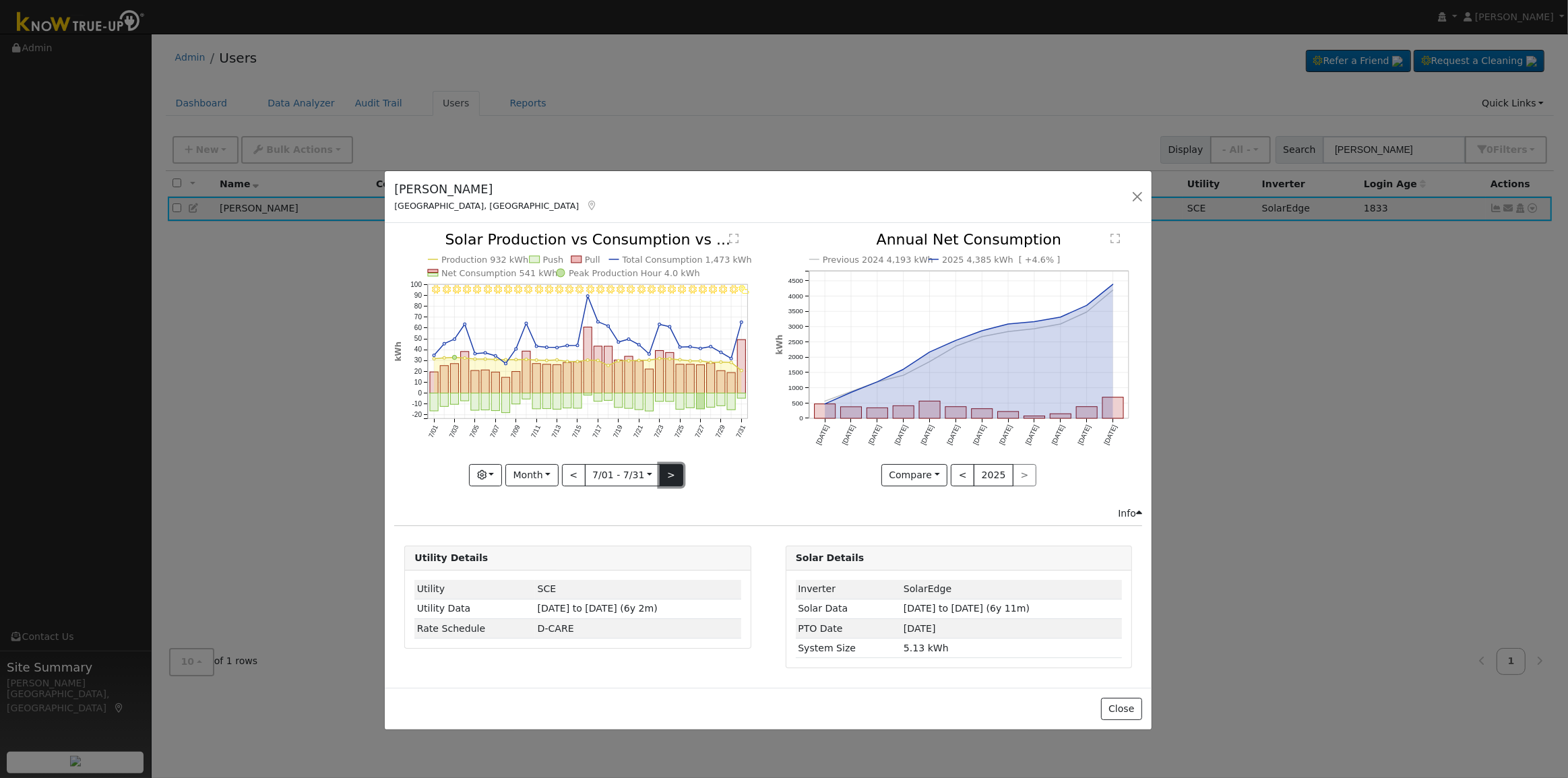
click at [672, 477] on button ">" at bounding box center [671, 475] width 23 height 23
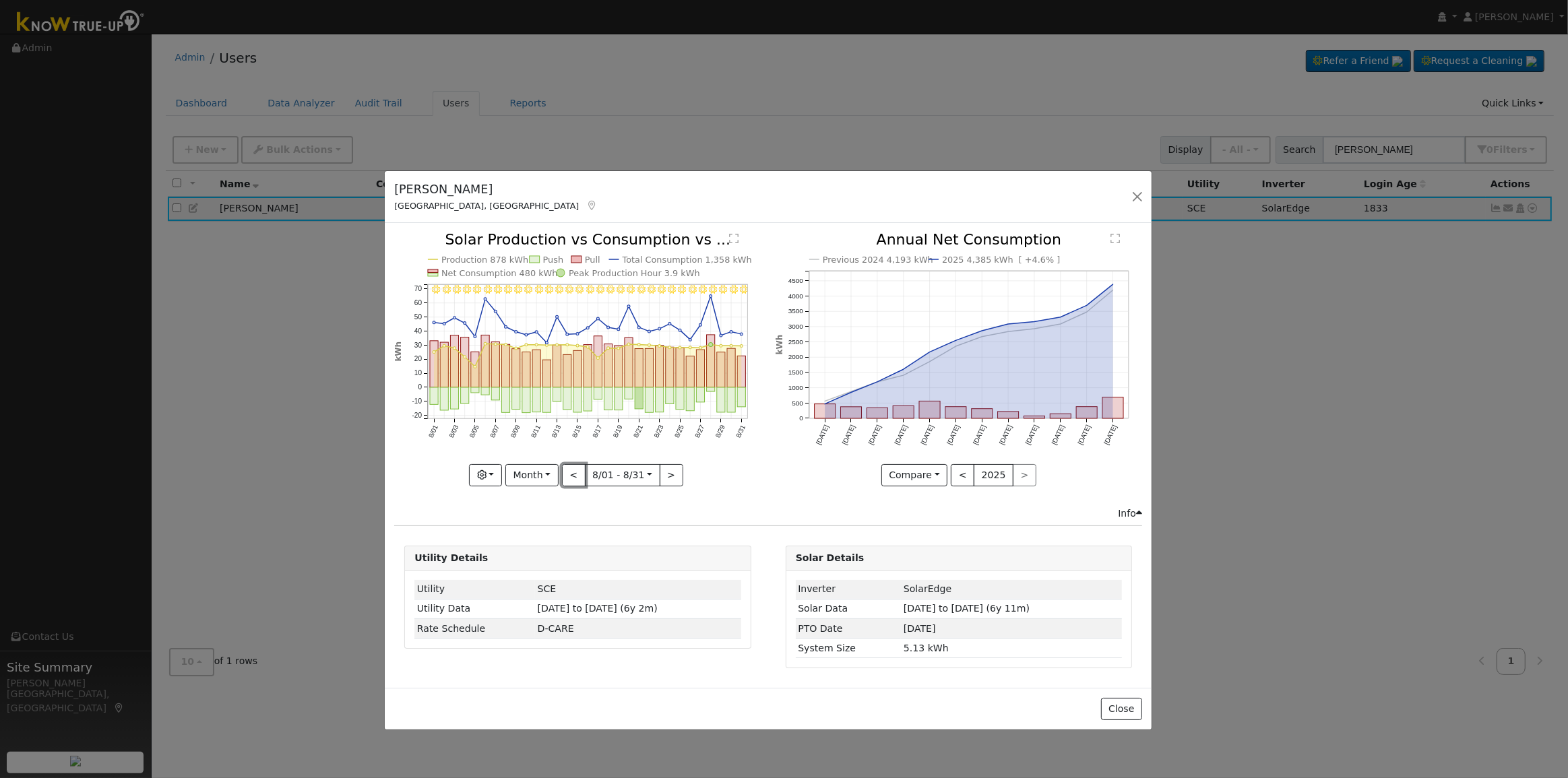
click at [572, 476] on button "<" at bounding box center [573, 475] width 23 height 23
type input "[DATE]"
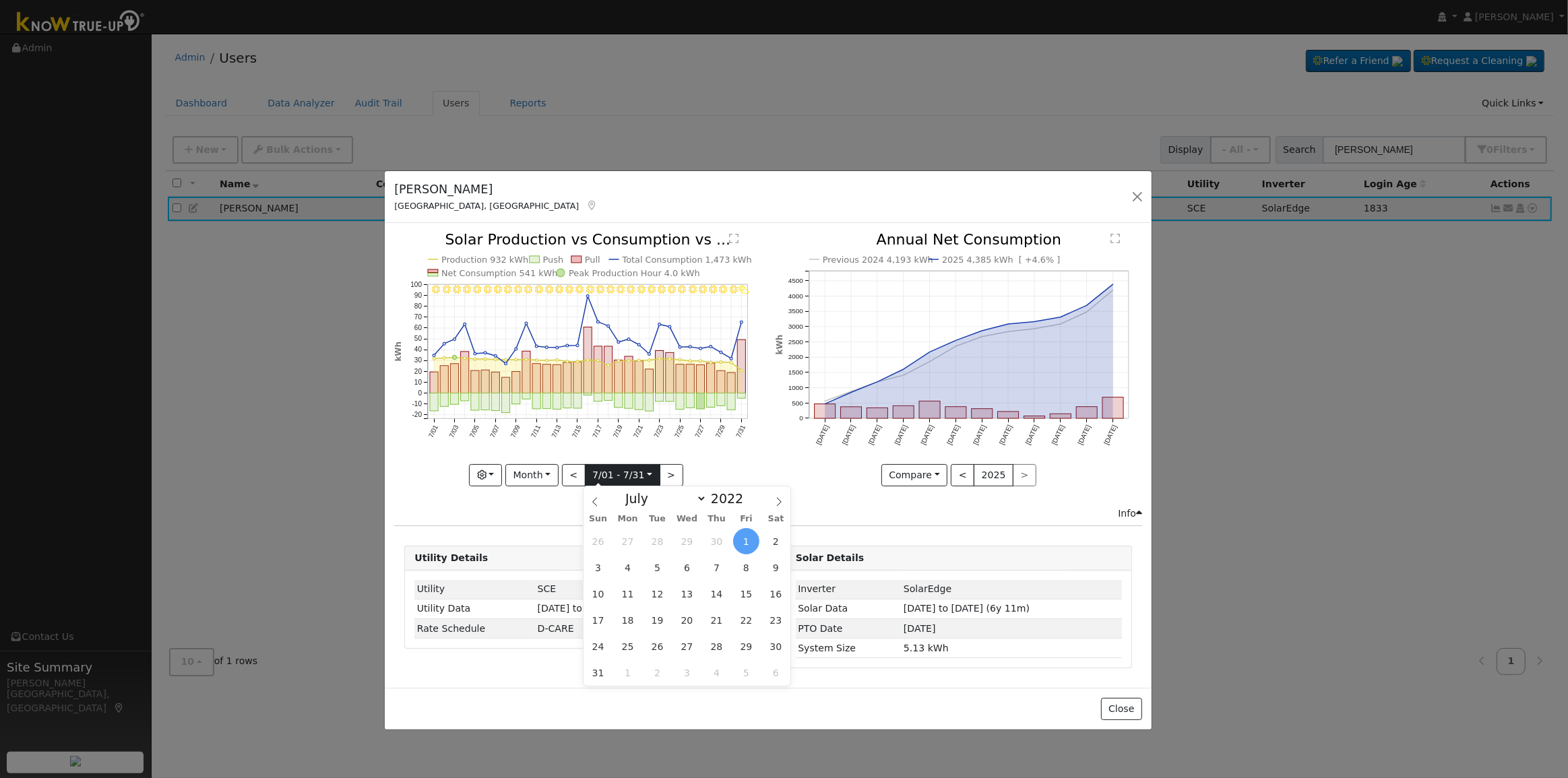
click at [612, 477] on input "[DATE]" at bounding box center [622, 475] width 74 height 22
click at [746, 495] on span at bounding box center [750, 495] width 9 height 8
type input "2024"
click at [636, 541] on span "1" at bounding box center [627, 541] width 26 height 26
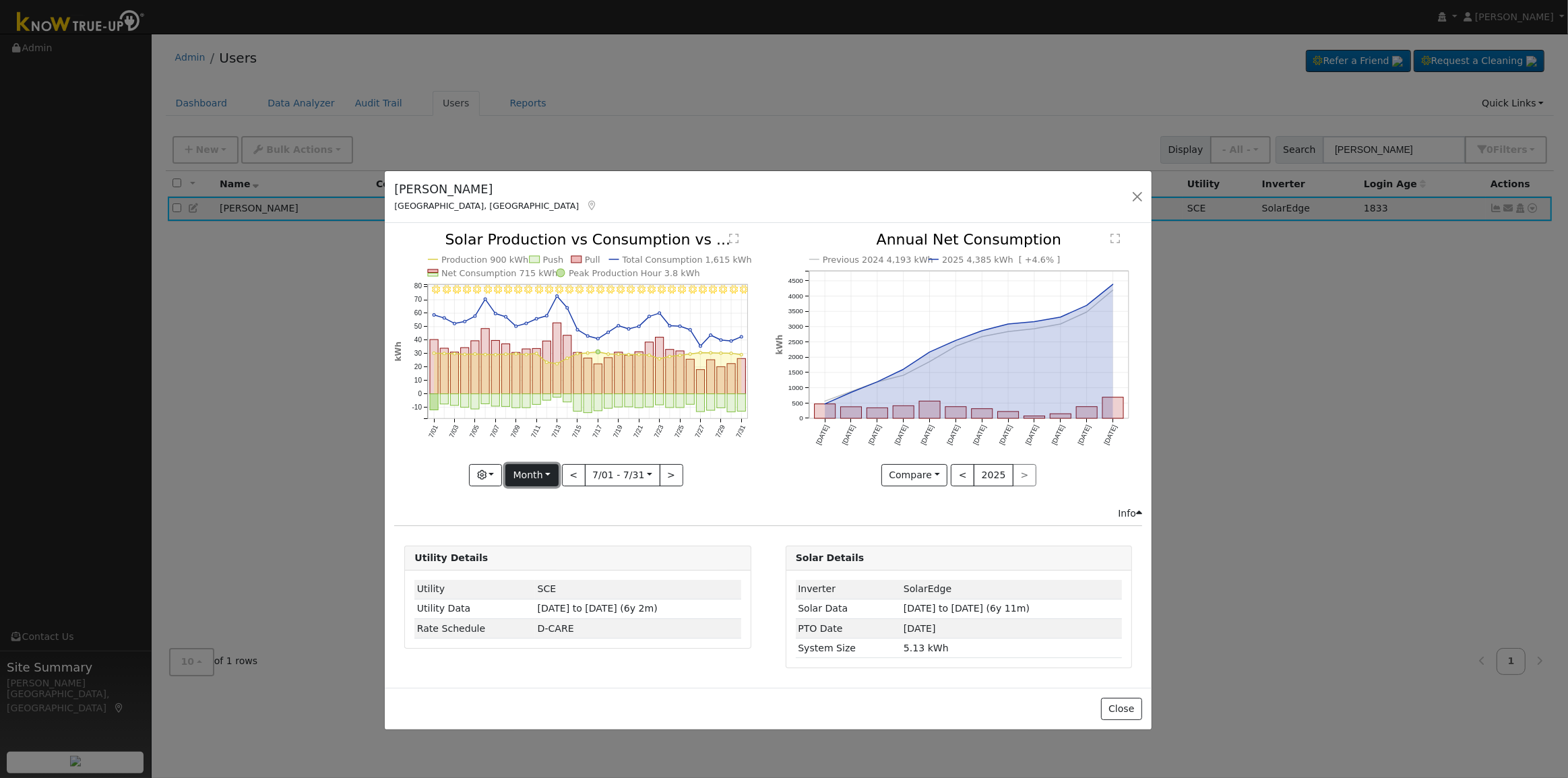
click at [534, 468] on button "Month" at bounding box center [532, 475] width 54 height 23
click at [539, 502] on link "Day" at bounding box center [553, 503] width 94 height 19
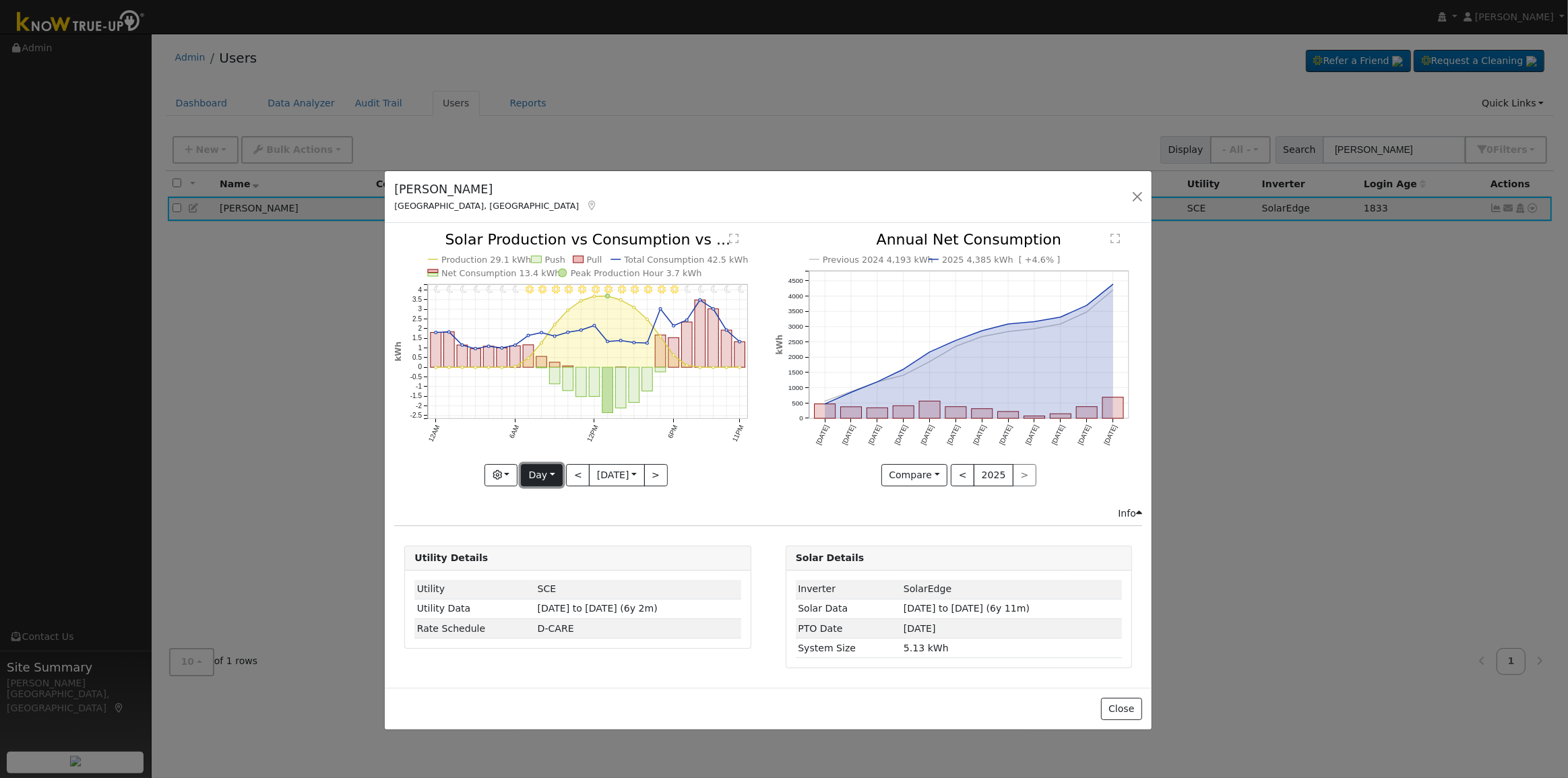
click at [543, 478] on button "Day" at bounding box center [541, 475] width 42 height 23
click at [556, 541] on link "Month" at bounding box center [568, 540] width 94 height 19
type input "[DATE]"
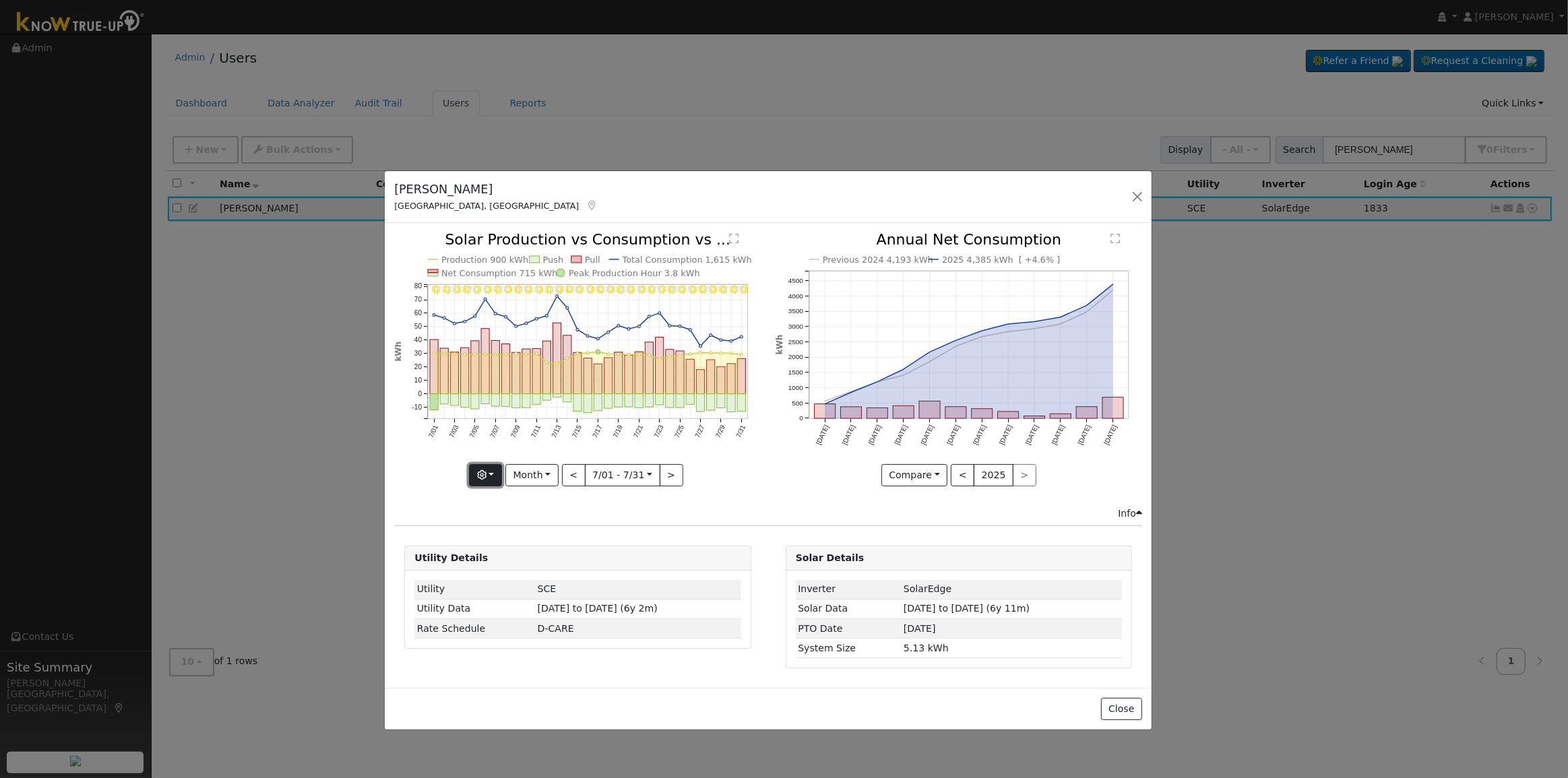
click at [485, 470] on icon "button" at bounding box center [482, 475] width 9 height 9
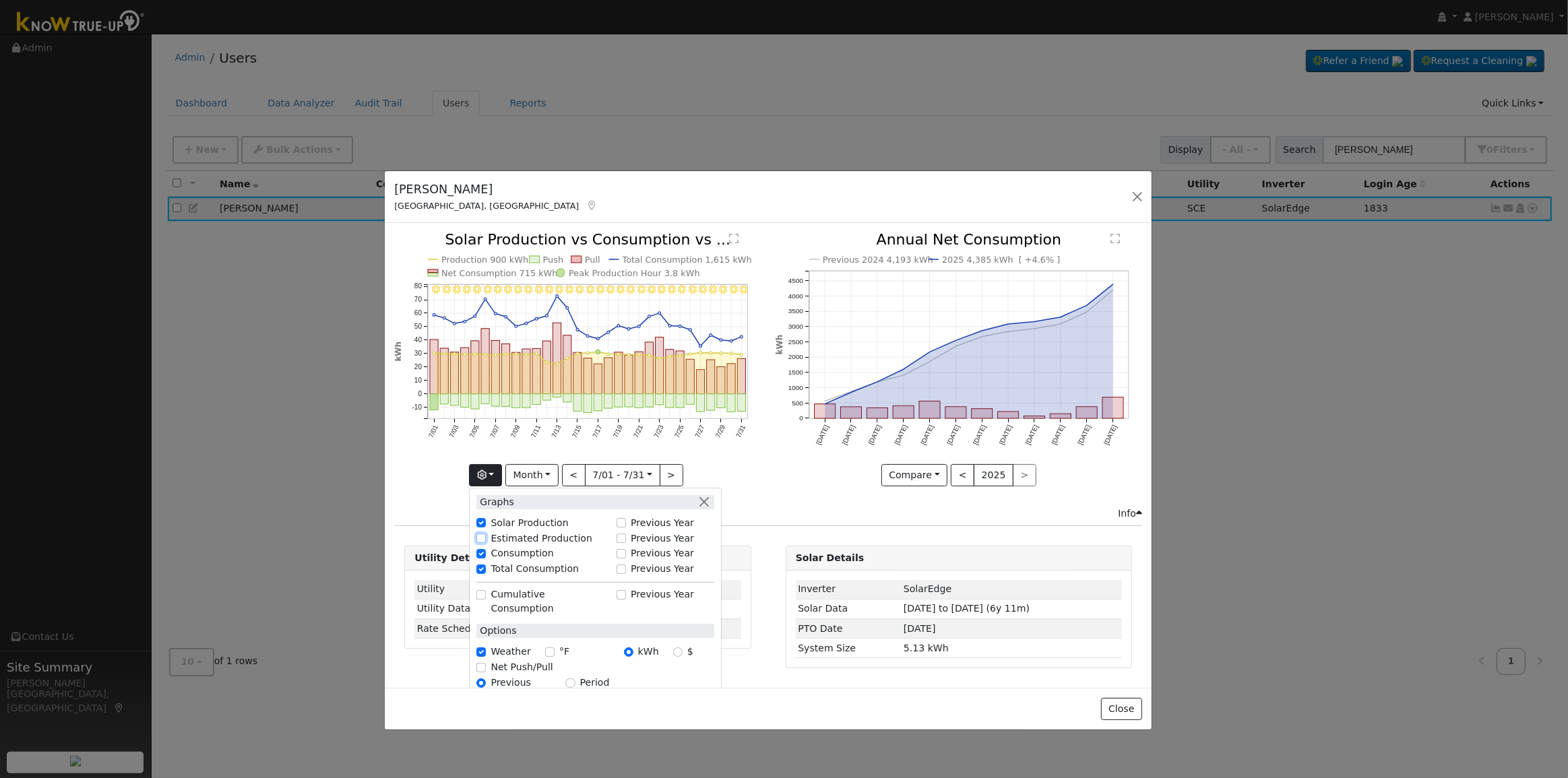
click at [484, 537] on input "Estimated Production" at bounding box center [481, 538] width 9 height 9
checkbox input "true"
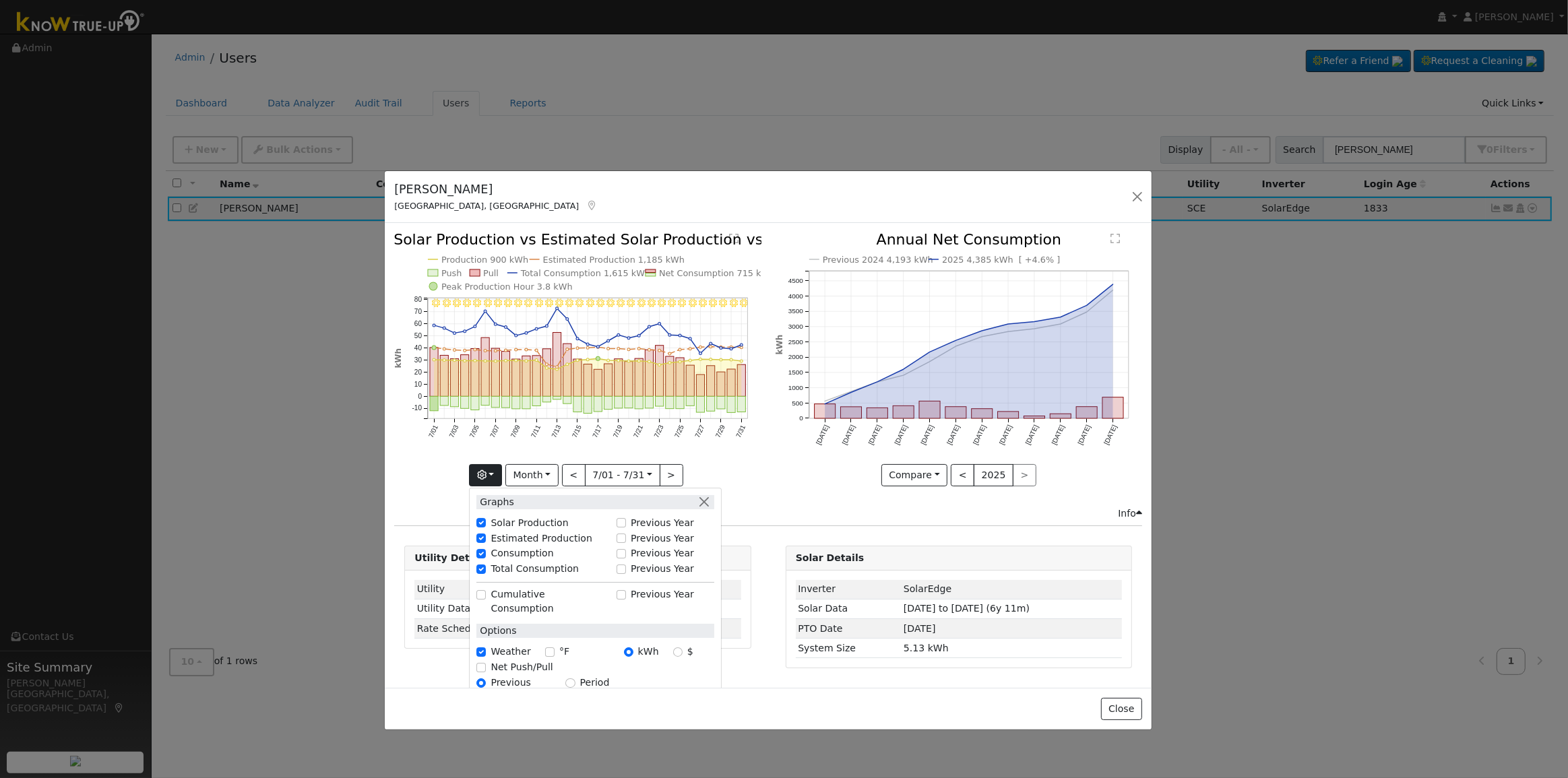
click at [446, 486] on icon "7/31 - Clear 7/30 - Clear 7/29 - Clear 7/28 - Clear 7/27 - Clear 7/26 - Clear 7…" at bounding box center [577, 362] width 367 height 259
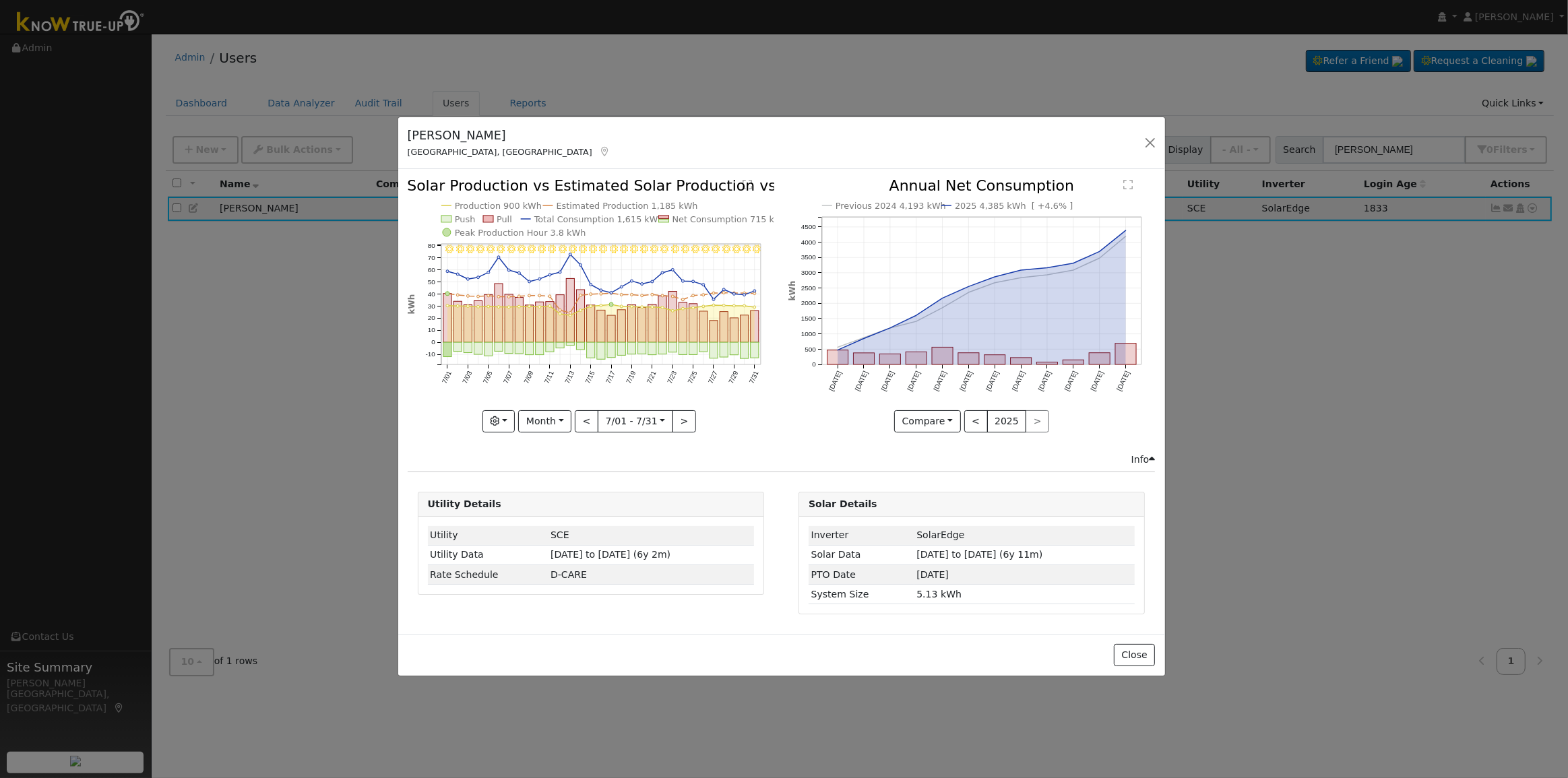
drag, startPoint x: 726, startPoint y: 182, endPoint x: 737, endPoint y: 133, distance: 50.2
click at [737, 133] on div "[PERSON_NAME], [GEOGRAPHIC_DATA] - Default Ac... - Default Account - [STREET_AD…" at bounding box center [782, 144] width 767 height 52
click at [757, 475] on div "Issue History Date By Flag Comment Type No Issue History 7/31 - Clear 7/30 - Cl…" at bounding box center [782, 401] width 767 height 465
click at [637, 422] on input "[DATE]" at bounding box center [635, 422] width 74 height 22
click at [759, 446] on span at bounding box center [763, 448] width 9 height 8
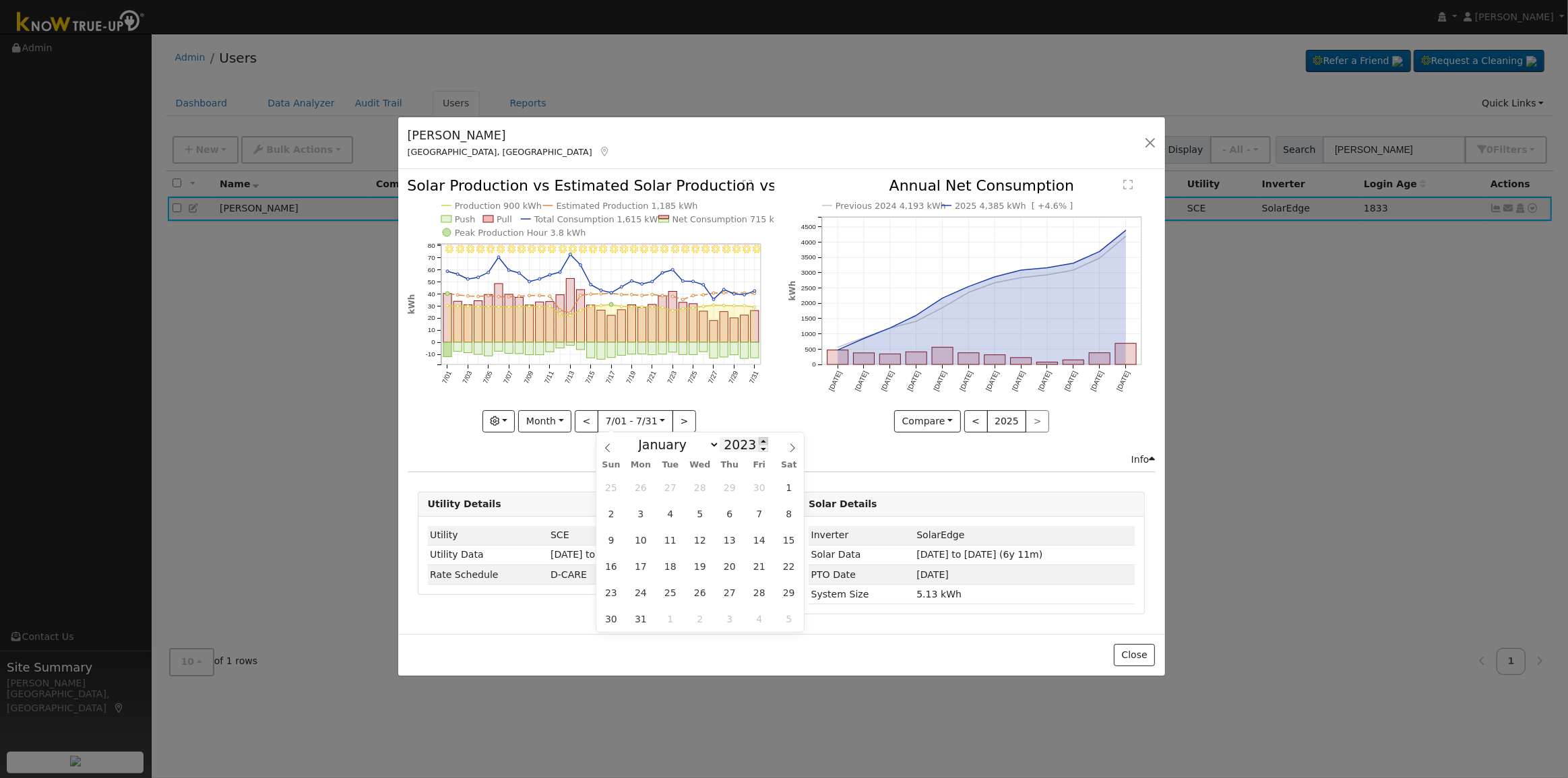
click at [759, 440] on span at bounding box center [763, 441] width 9 height 8
type input "2025"
click at [673, 482] on span "1" at bounding box center [670, 487] width 26 height 26
type input "[DATE]"
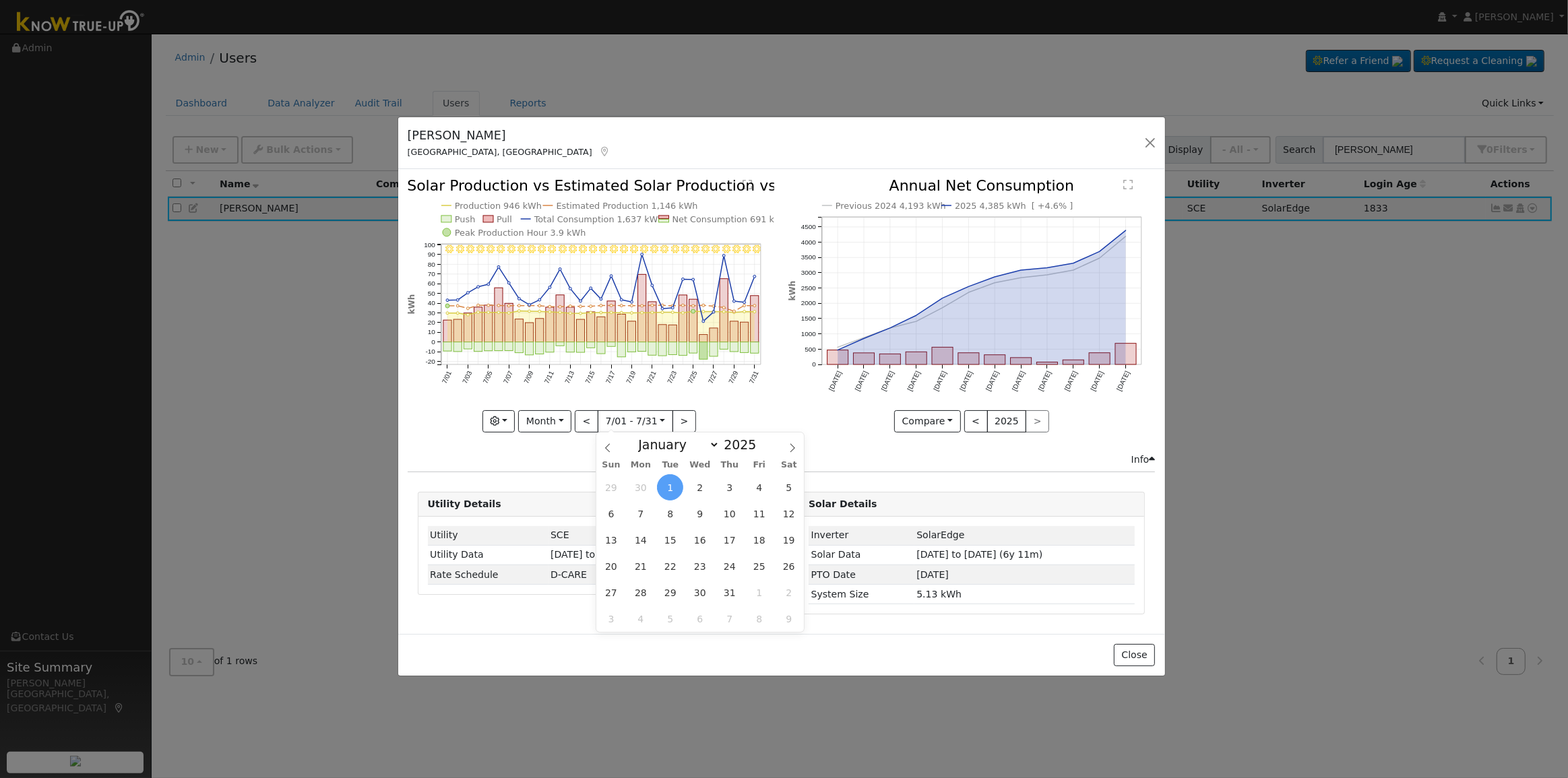
click at [719, 406] on icon "7/31 - Clear 7/30 - Clear 7/29 - Clear 7/28 - Clear 7/27 - Clear 7/26 - Clear 7…" at bounding box center [591, 308] width 367 height 259
click at [1152, 147] on button "button" at bounding box center [1150, 142] width 19 height 19
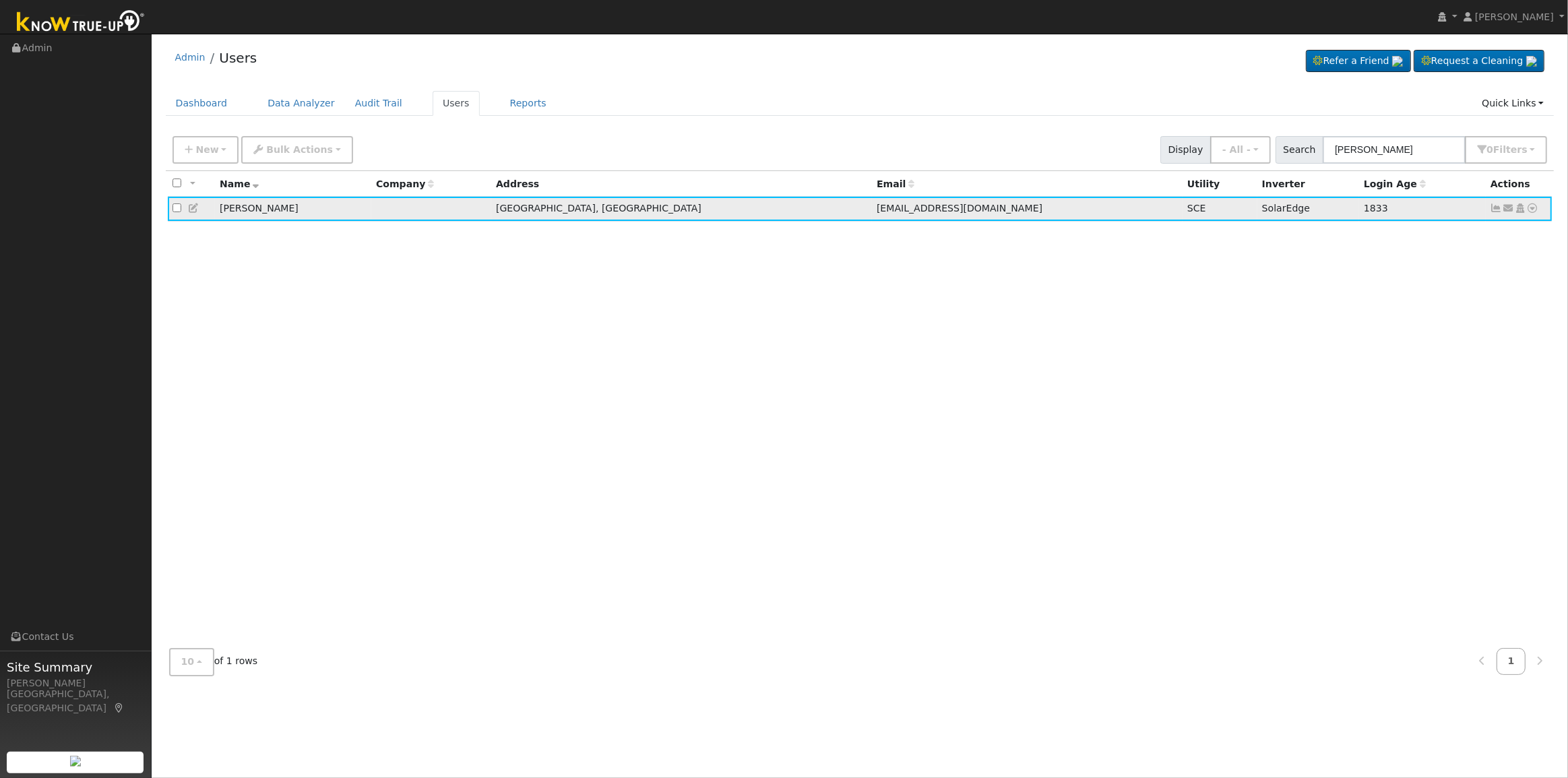
click at [197, 207] on icon at bounding box center [194, 208] width 12 height 9
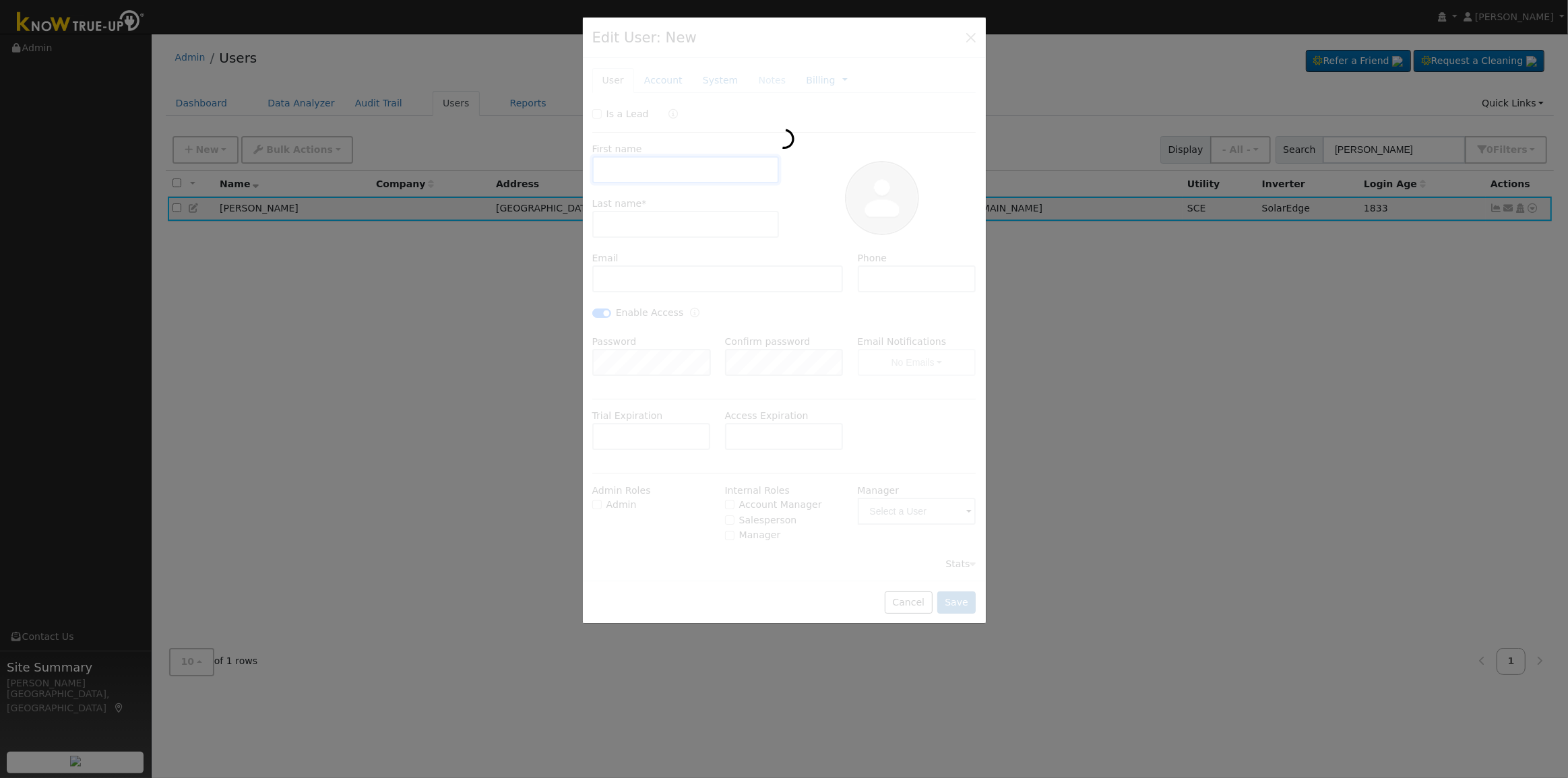
type input "[PERSON_NAME]"
type input "[EMAIL_ADDRESS][DOMAIN_NAME]"
type input "[PHONE_NUMBER]"
checkbox input "true"
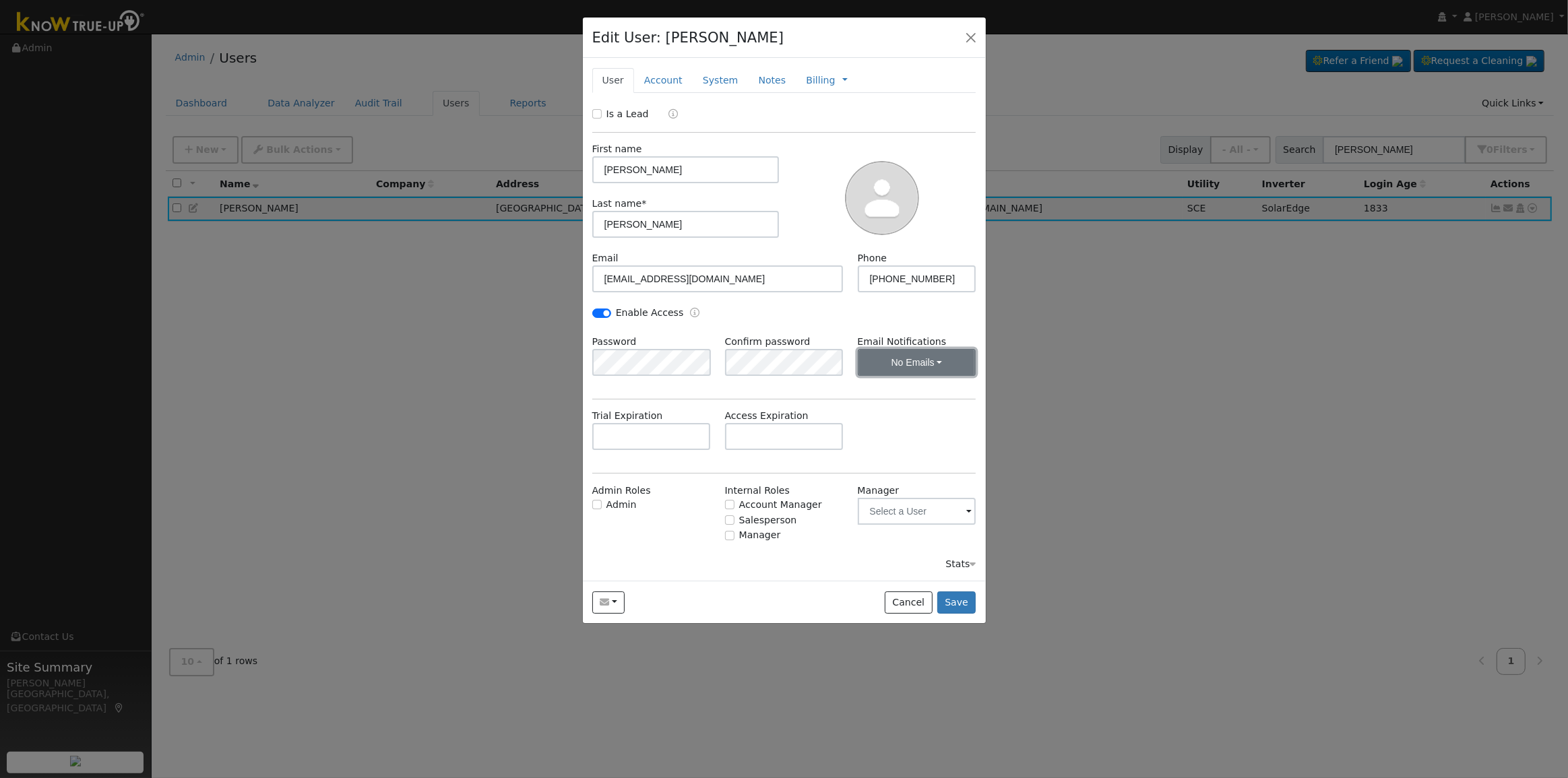
click at [907, 360] on button "No Emails" at bounding box center [917, 363] width 118 height 27
click at [848, 322] on div "Enable Access" at bounding box center [784, 320] width 399 height 29
click at [890, 424] on div "Trial Expiration Access Expiration" at bounding box center [784, 437] width 399 height 55
click at [871, 308] on div "Enable Access" at bounding box center [784, 320] width 399 height 29
click at [832, 139] on div "First name [PERSON_NAME] Last name * [PERSON_NAME]" at bounding box center [784, 192] width 394 height 118
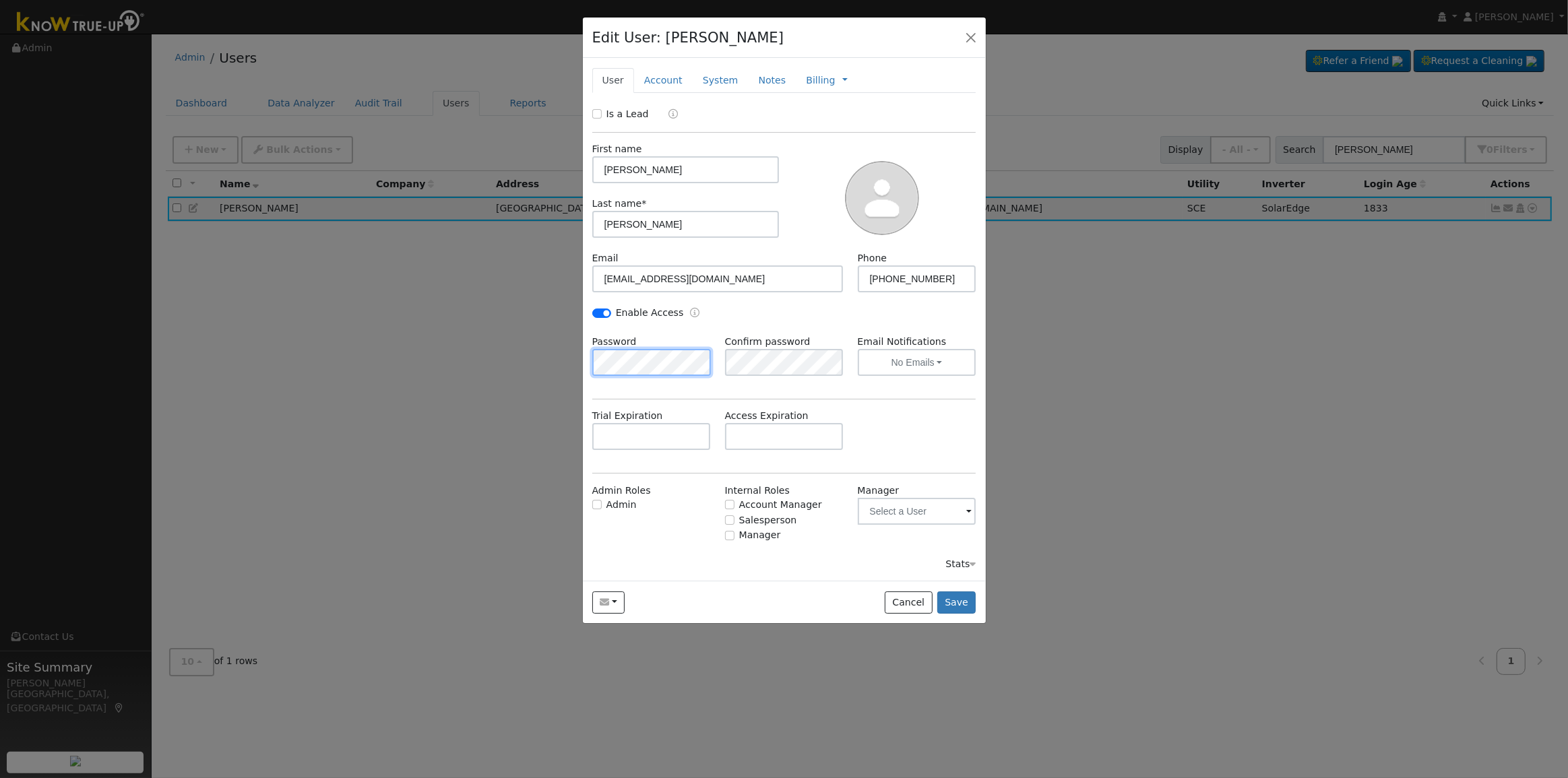
click at [0, 0] on div "Edit User: [PERSON_NAME] Ac... - Default Account - [STREET_ADDRESS] Primary Acc…" at bounding box center [0, 0] width 0 height 0
drag, startPoint x: 663, startPoint y: 227, endPoint x: 551, endPoint y: 230, distance: 112.0
click at [0, 0] on div "Edit User: [PERSON_NAME] Ac... - Default Account - [STREET_ADDRESS] Primary Acc…" at bounding box center [0, 0] width 0 height 0
click at [948, 415] on div "Trial Expiration Access Expiration" at bounding box center [784, 437] width 399 height 55
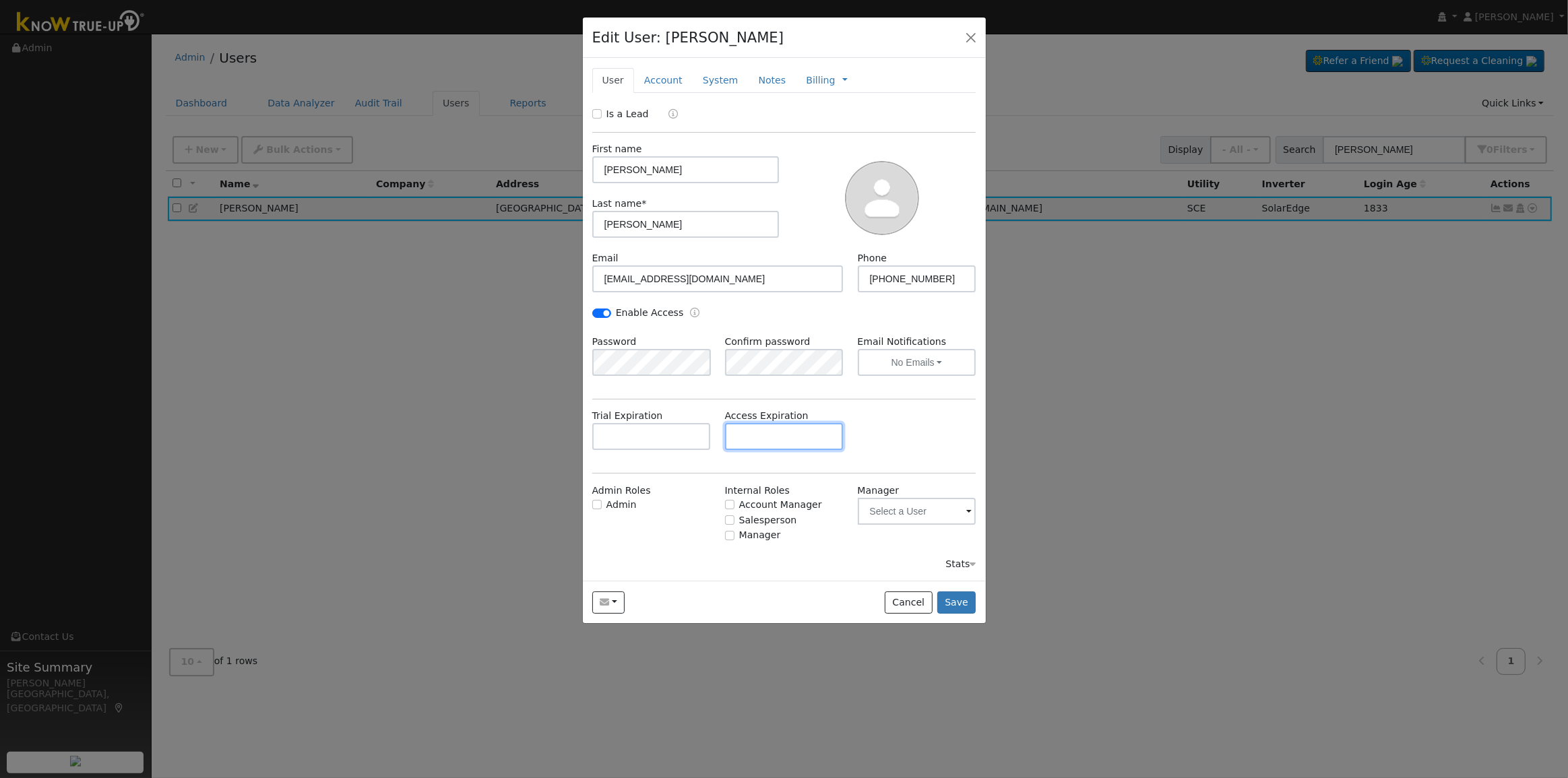
click at [775, 438] on input "text" at bounding box center [784, 437] width 118 height 27
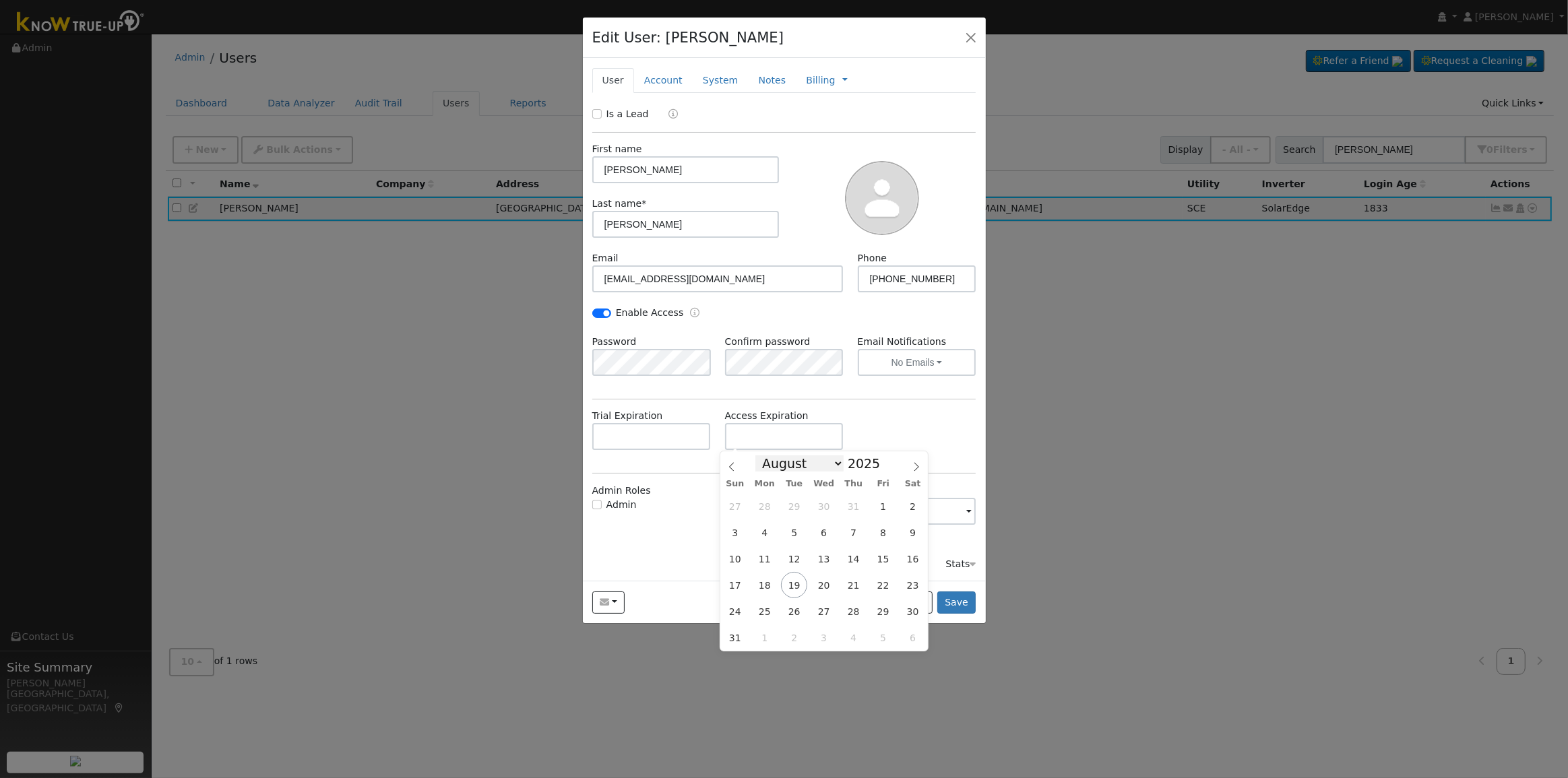
click at [836, 467] on select "January February March April May June July August September October November De…" at bounding box center [799, 463] width 88 height 16
select select "8"
click at [766, 456] on select "January February March April May June July August September October November De…" at bounding box center [799, 463] width 88 height 16
click at [882, 562] on span "19" at bounding box center [882, 558] width 26 height 26
type input "[DATE]"
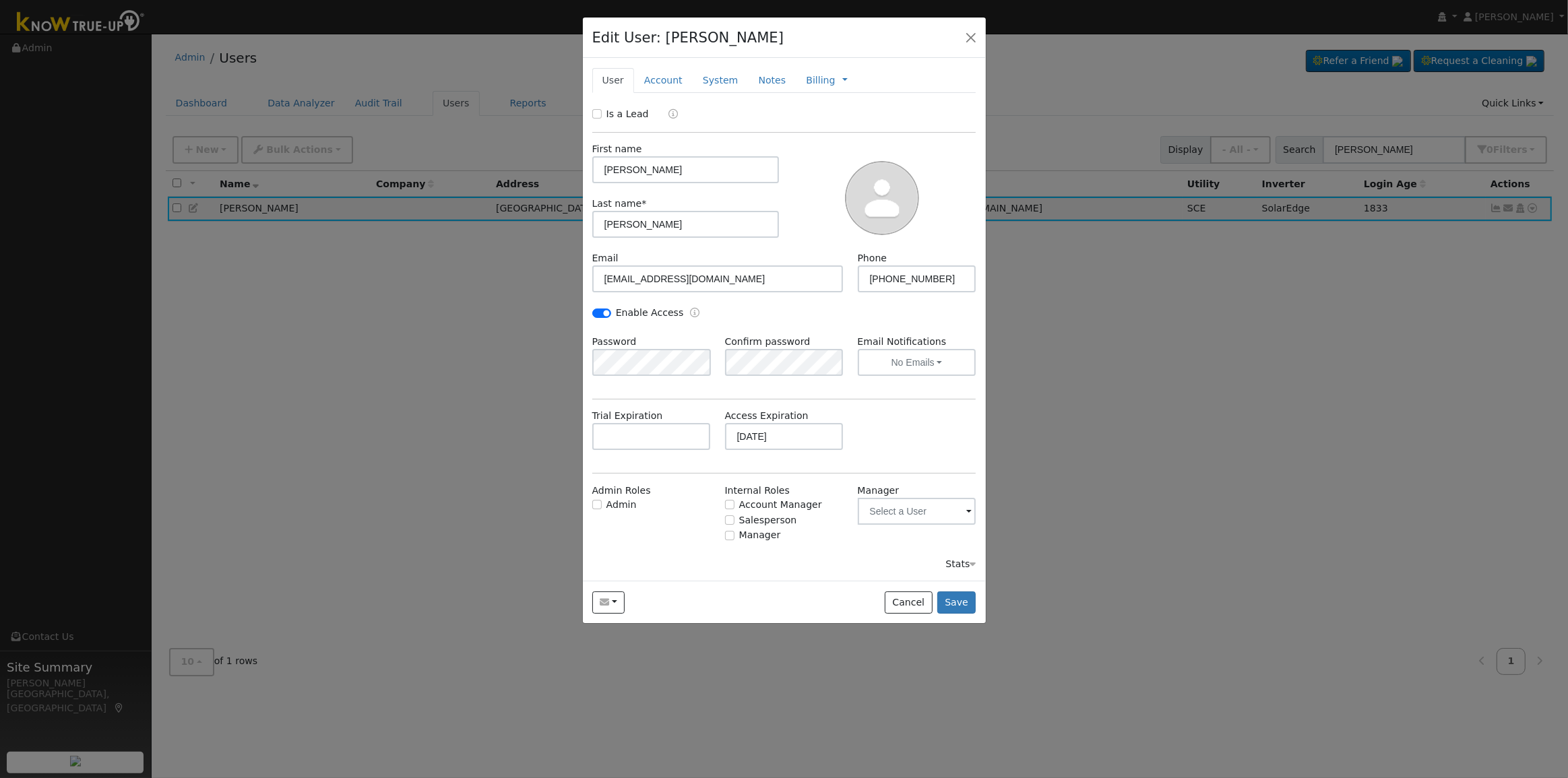
click at [882, 438] on div "Trial Expiration Access Expiration [DATE]" at bounding box center [784, 437] width 399 height 55
click at [878, 418] on div "Trial Expiration Access Expiration [DATE]" at bounding box center [784, 437] width 399 height 55
click at [955, 598] on button "Save" at bounding box center [957, 603] width 39 height 23
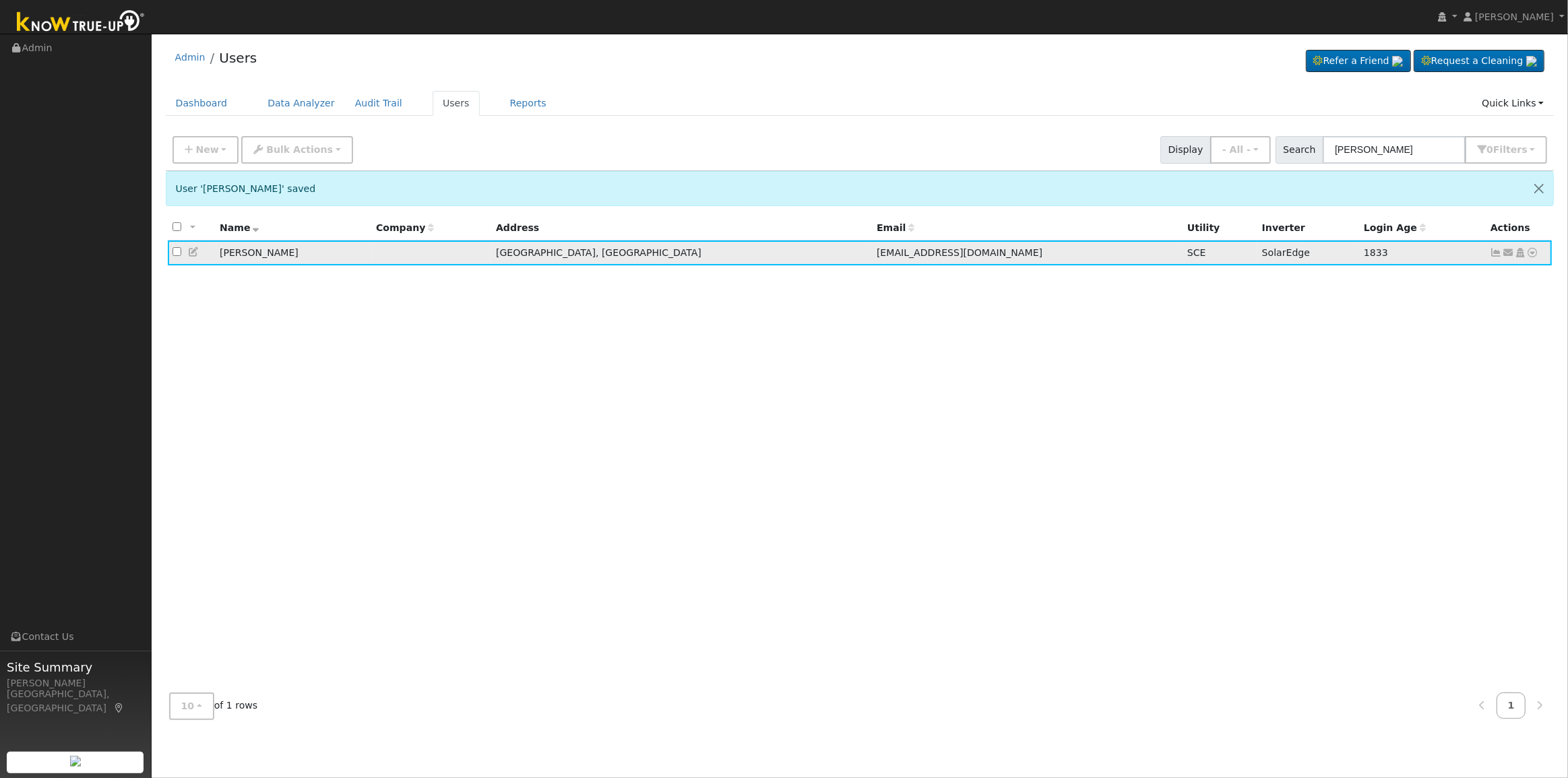
click at [1503, 254] on icon at bounding box center [1508, 252] width 12 height 9
click at [1327, 329] on link "Access Link (Password Reset)" at bounding box center [1313, 326] width 212 height 19
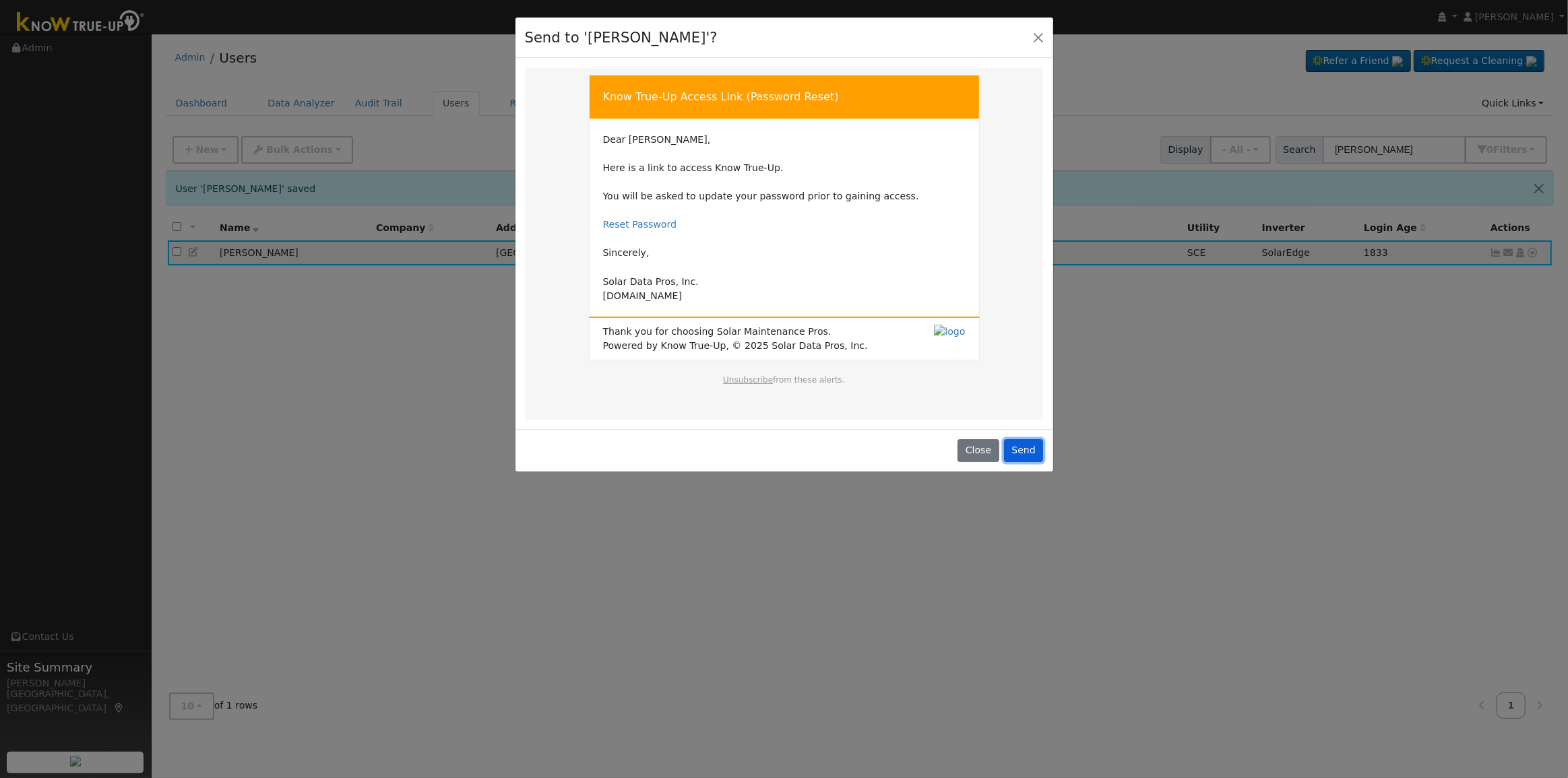
click at [1031, 450] on button "Send" at bounding box center [1024, 451] width 39 height 23
